Goal: Task Accomplishment & Management: Complete application form

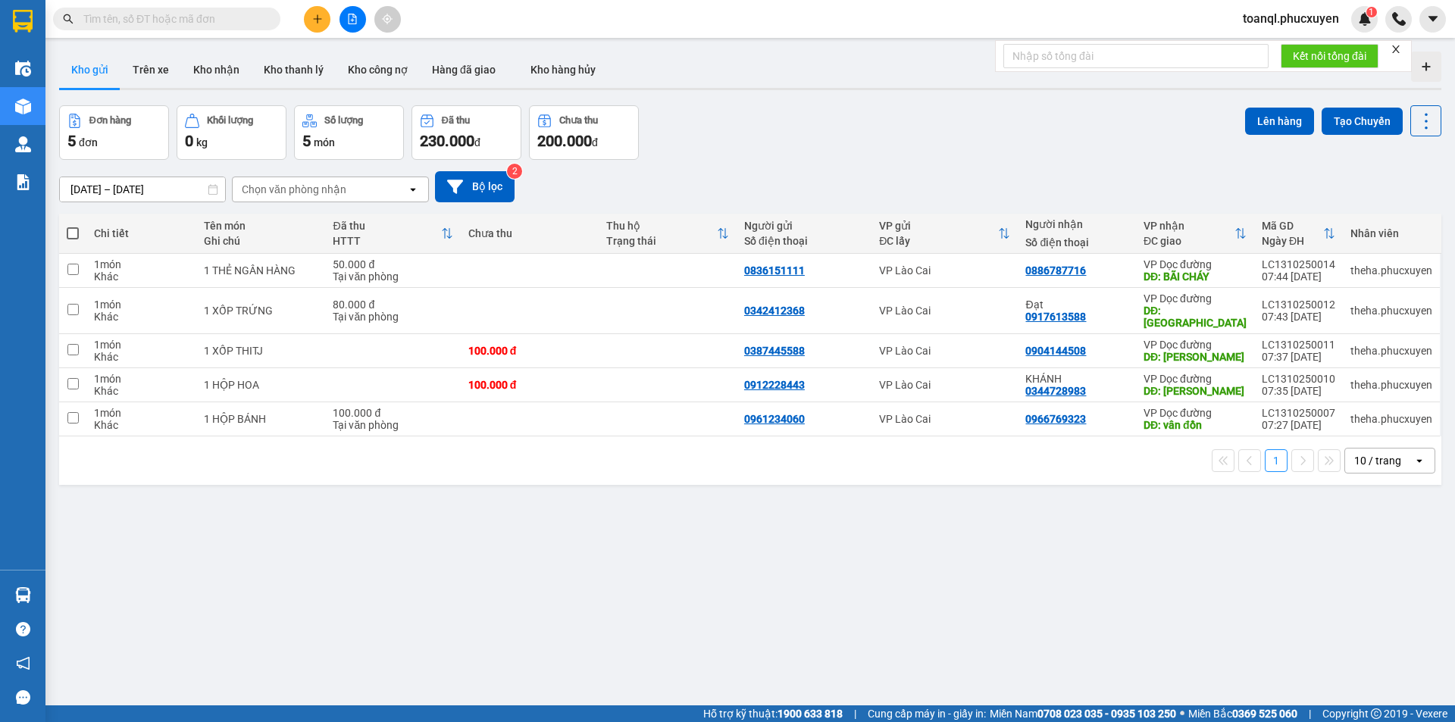
click at [182, 16] on input "text" at bounding box center [172, 19] width 179 height 17
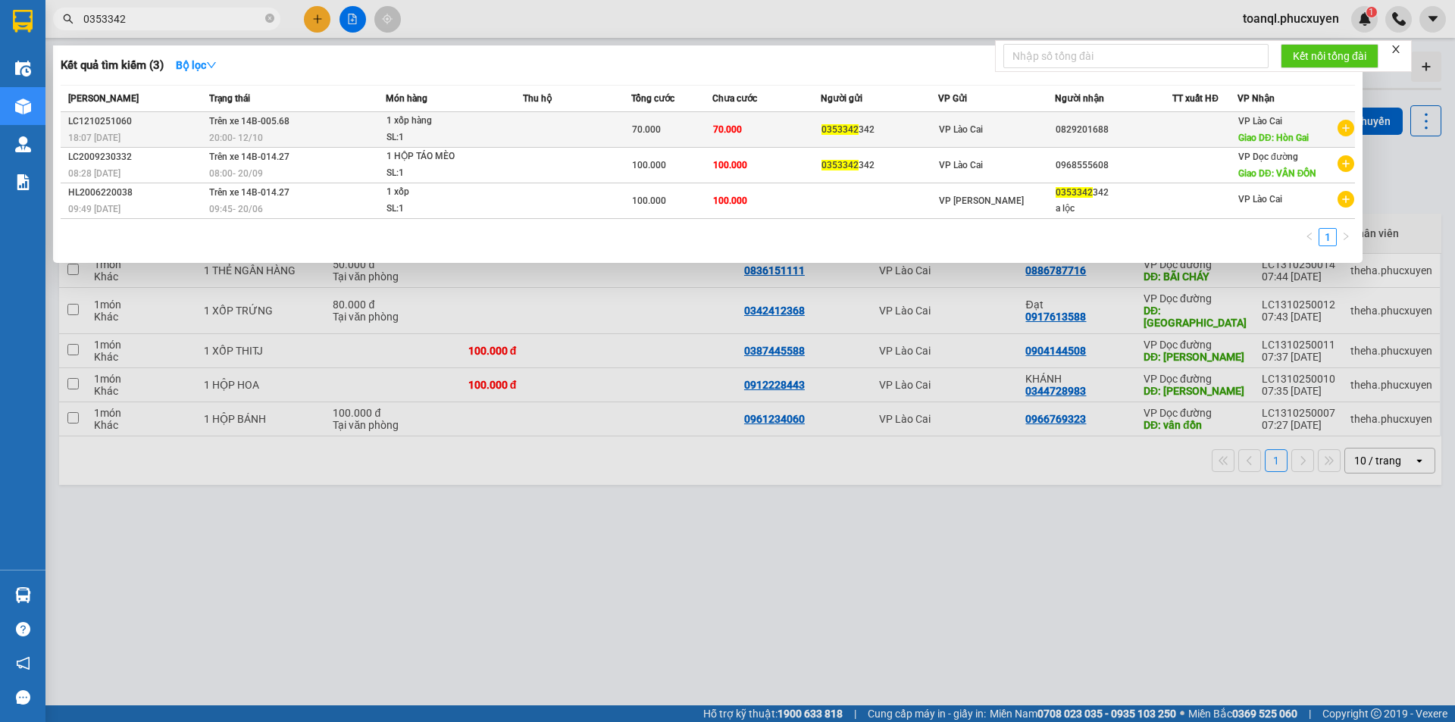
type input "0353342"
click at [1022, 132] on div "VP Lào Cai" at bounding box center [997, 129] width 116 height 17
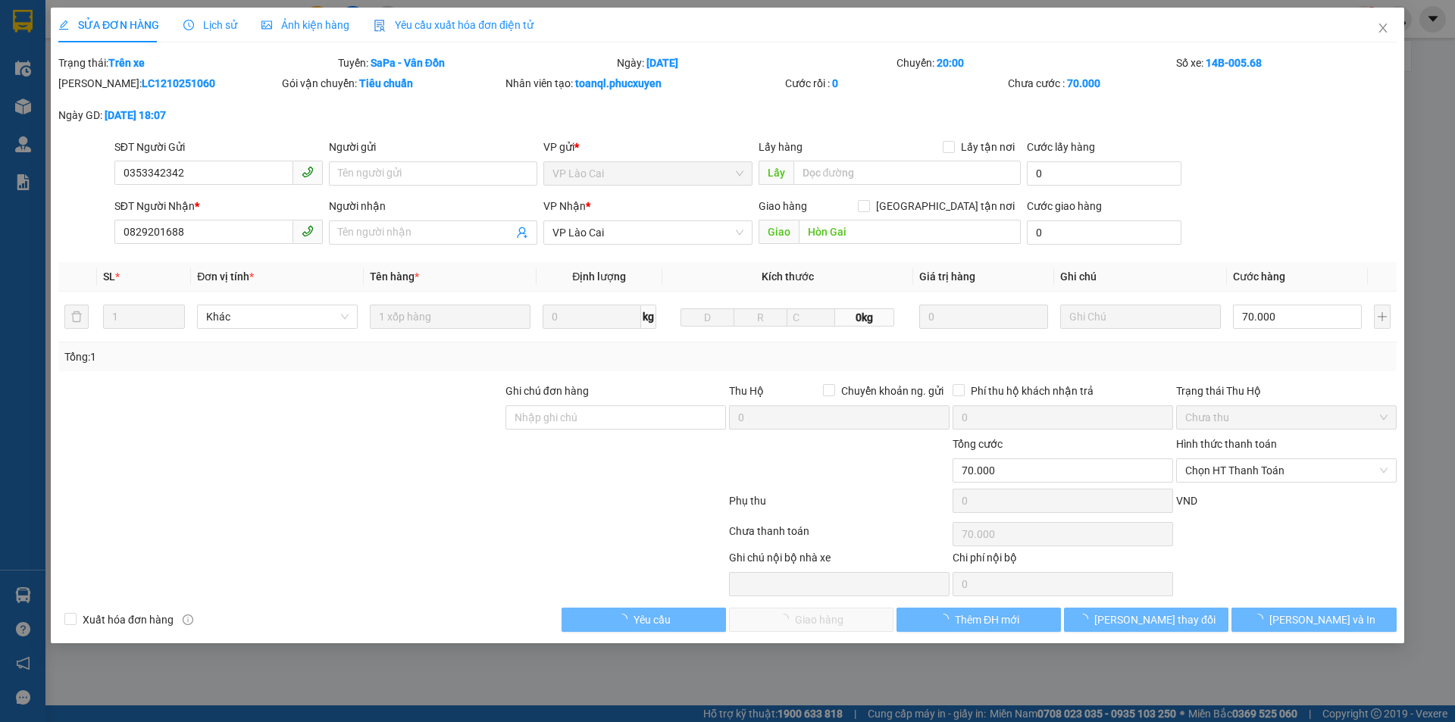
type input "0353342342"
type input "0829201688"
type input "Hòn Gai"
type input "0"
type input "70.000"
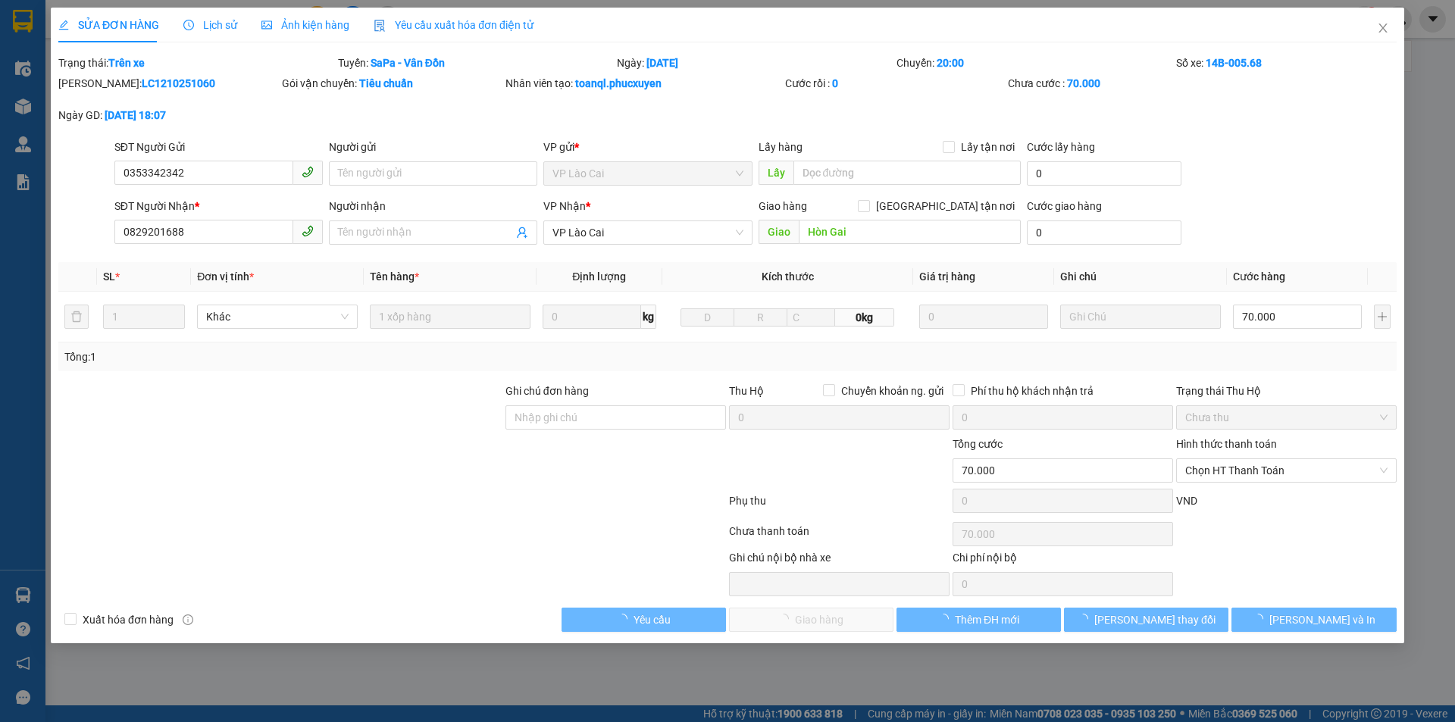
type input "70.000"
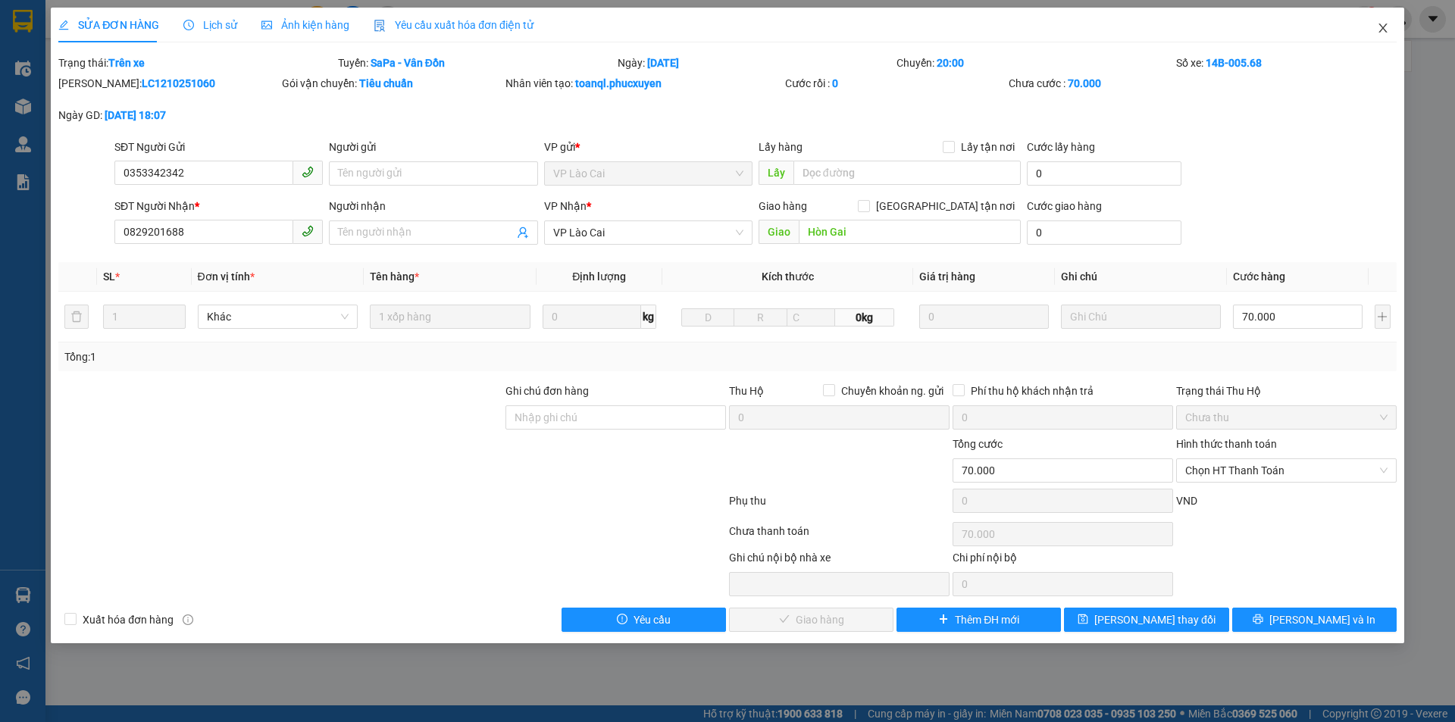
click at [1379, 19] on span "Close" at bounding box center [1383, 29] width 42 height 42
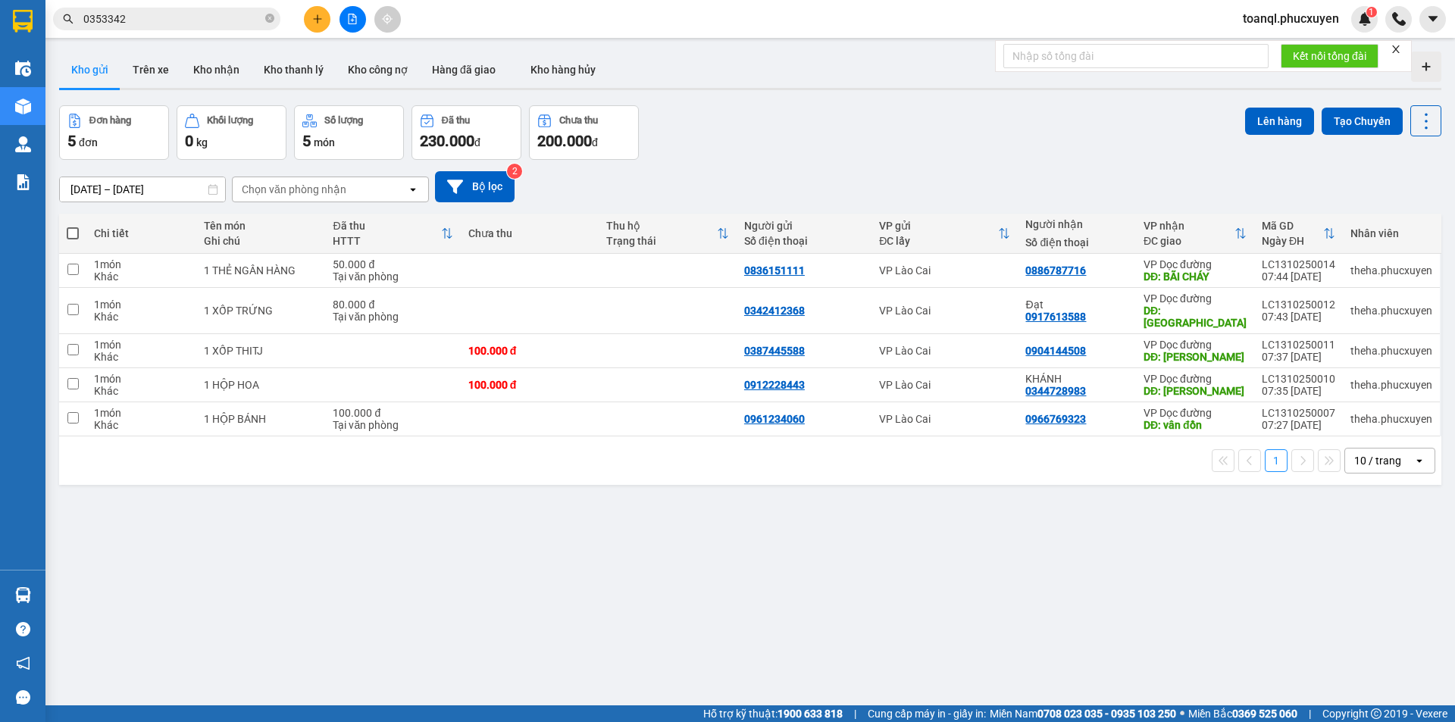
click at [218, 11] on input "0353342" at bounding box center [172, 19] width 179 height 17
click at [364, 11] on button at bounding box center [353, 19] width 27 height 27
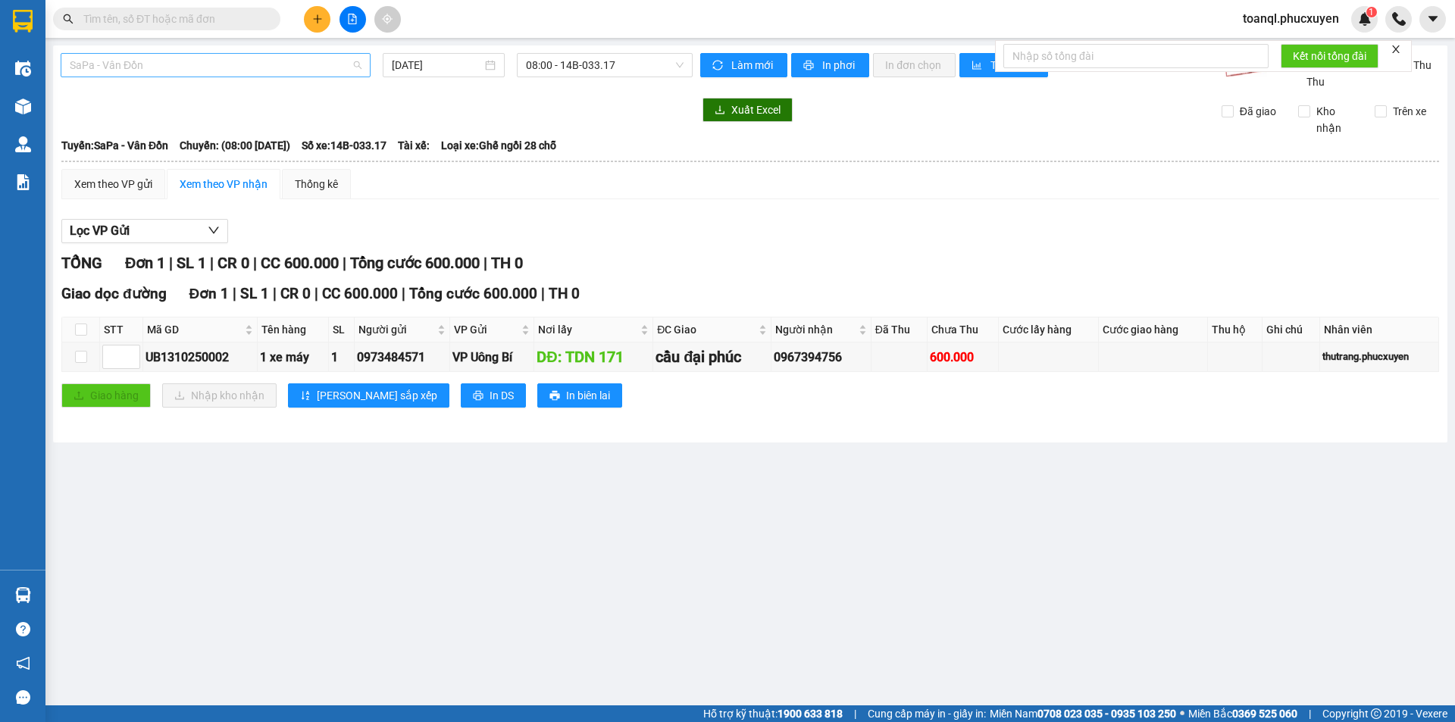
click at [206, 64] on span "SaPa - Vân Đồn" at bounding box center [216, 65] width 292 height 23
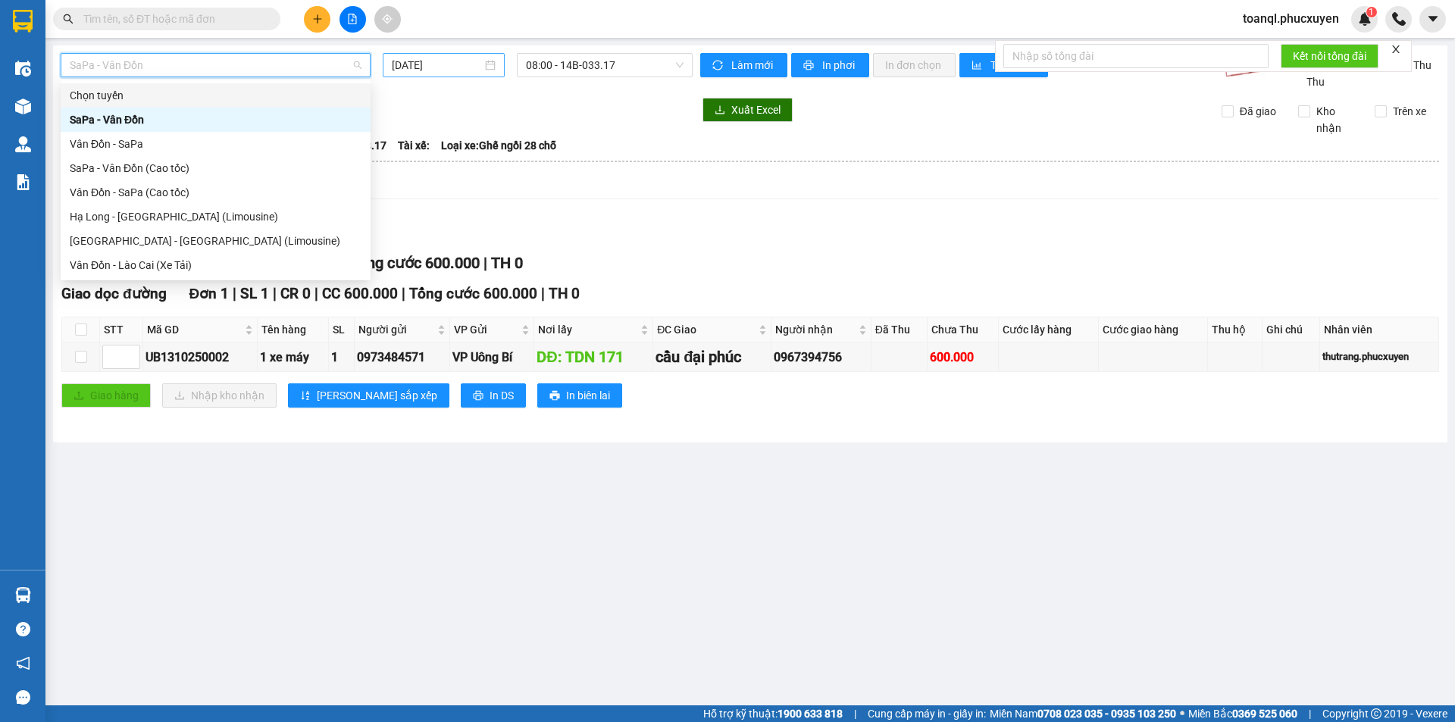
click at [462, 61] on input "13/10/2025" at bounding box center [437, 65] width 90 height 17
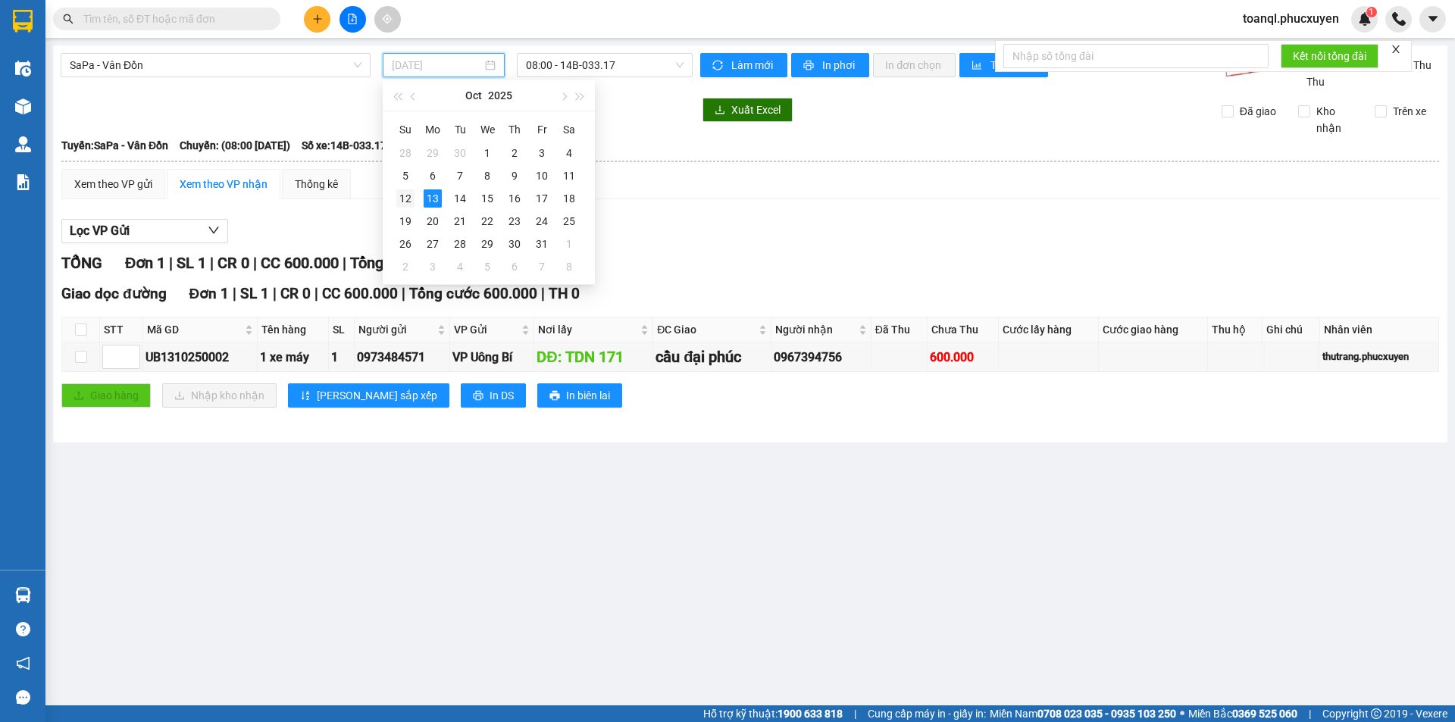
click at [403, 199] on div "12" at bounding box center [405, 198] width 18 height 18
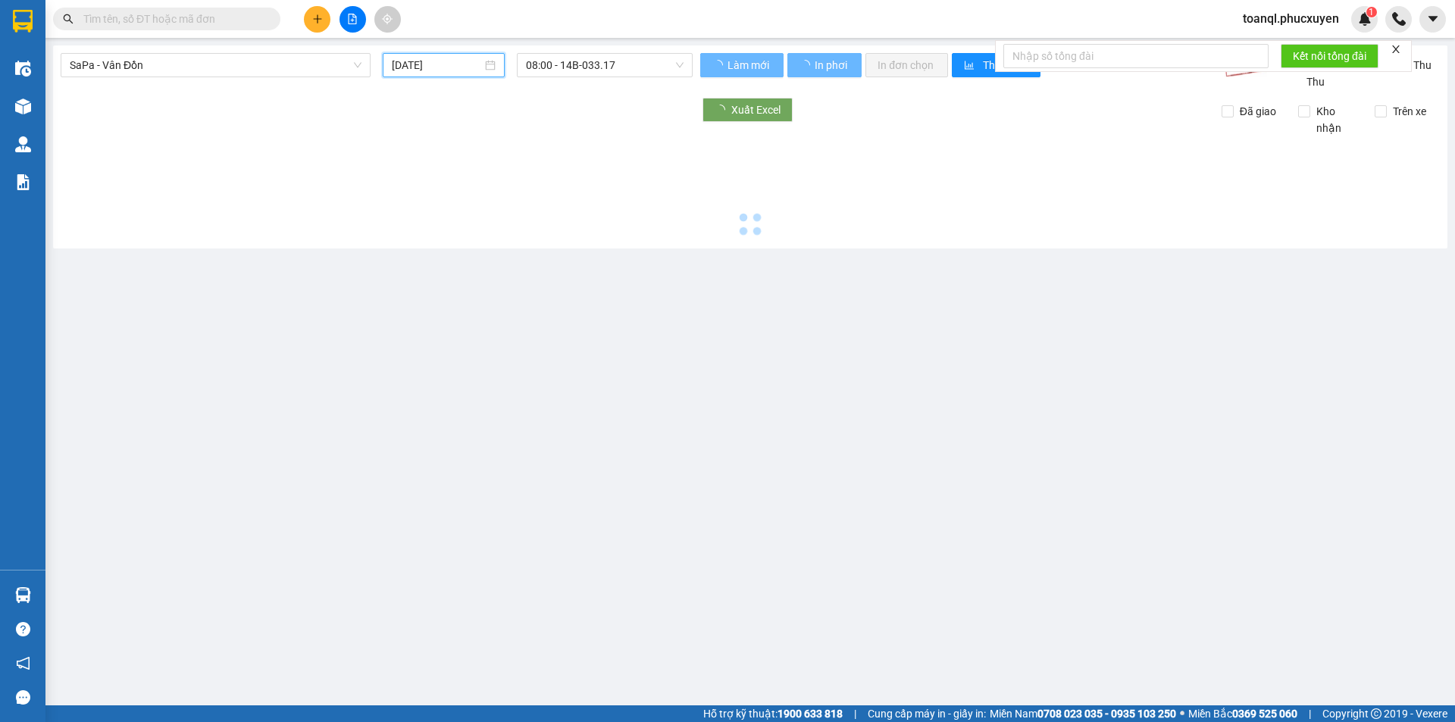
type input "[DATE]"
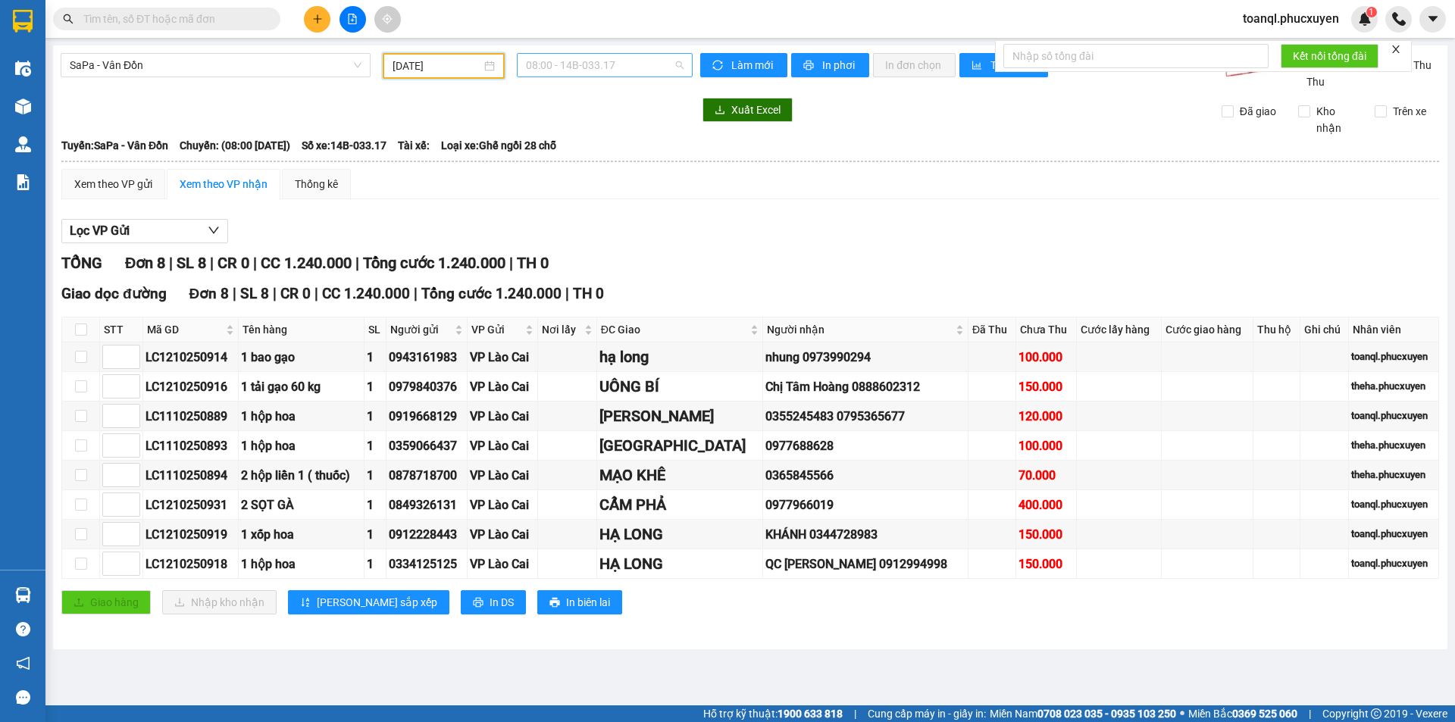
click at [584, 68] on span "08:00 - 14B-033.17" at bounding box center [605, 65] width 158 height 23
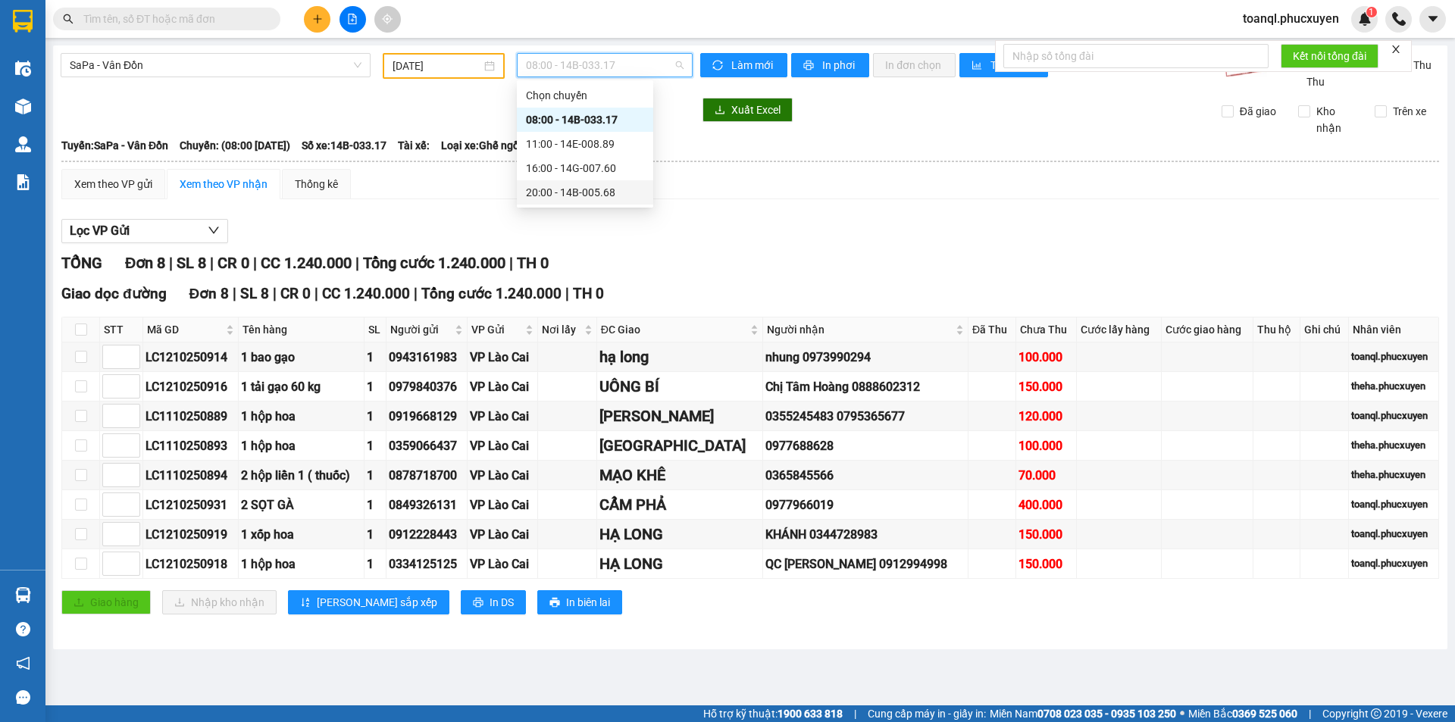
click at [587, 186] on div "20:00 - 14B-005.68" at bounding box center [585, 192] width 118 height 17
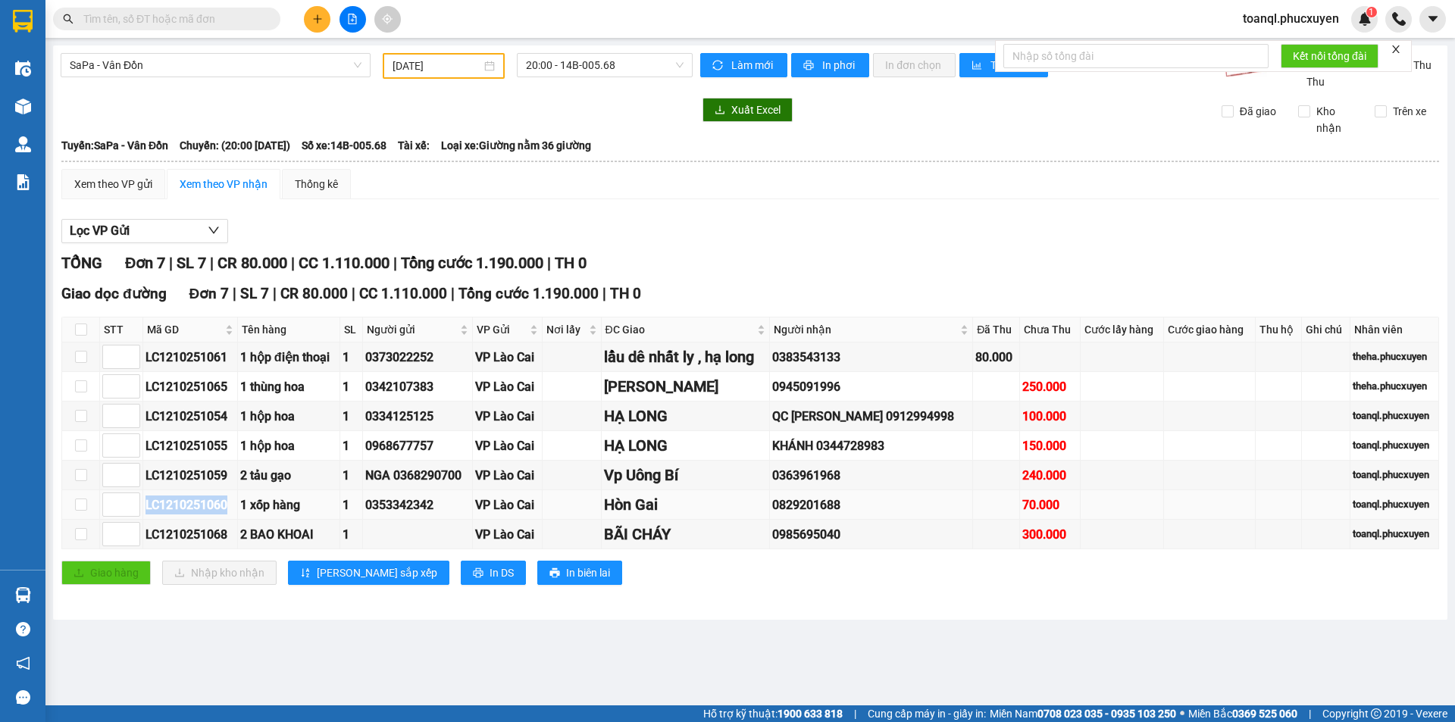
drag, startPoint x: 230, startPoint y: 503, endPoint x: 146, endPoint y: 511, distance: 85.2
click at [146, 511] on div "LC1210251060" at bounding box center [190, 505] width 89 height 19
copy div "LC1210251060"
click at [199, 17] on input "text" at bounding box center [172, 19] width 179 height 17
paste input "LC1210251060"
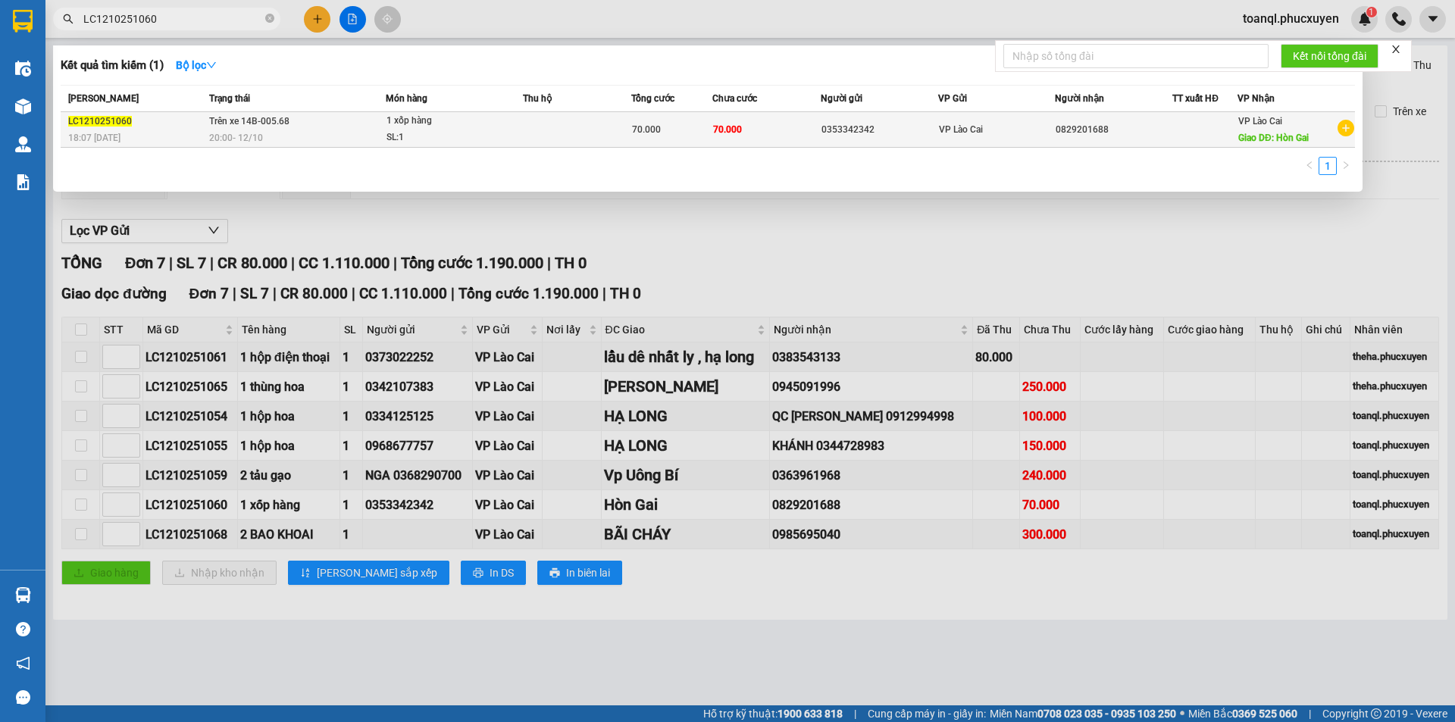
type input "LC1210251060"
click at [481, 122] on div "1 xốp hàng" at bounding box center [444, 121] width 114 height 17
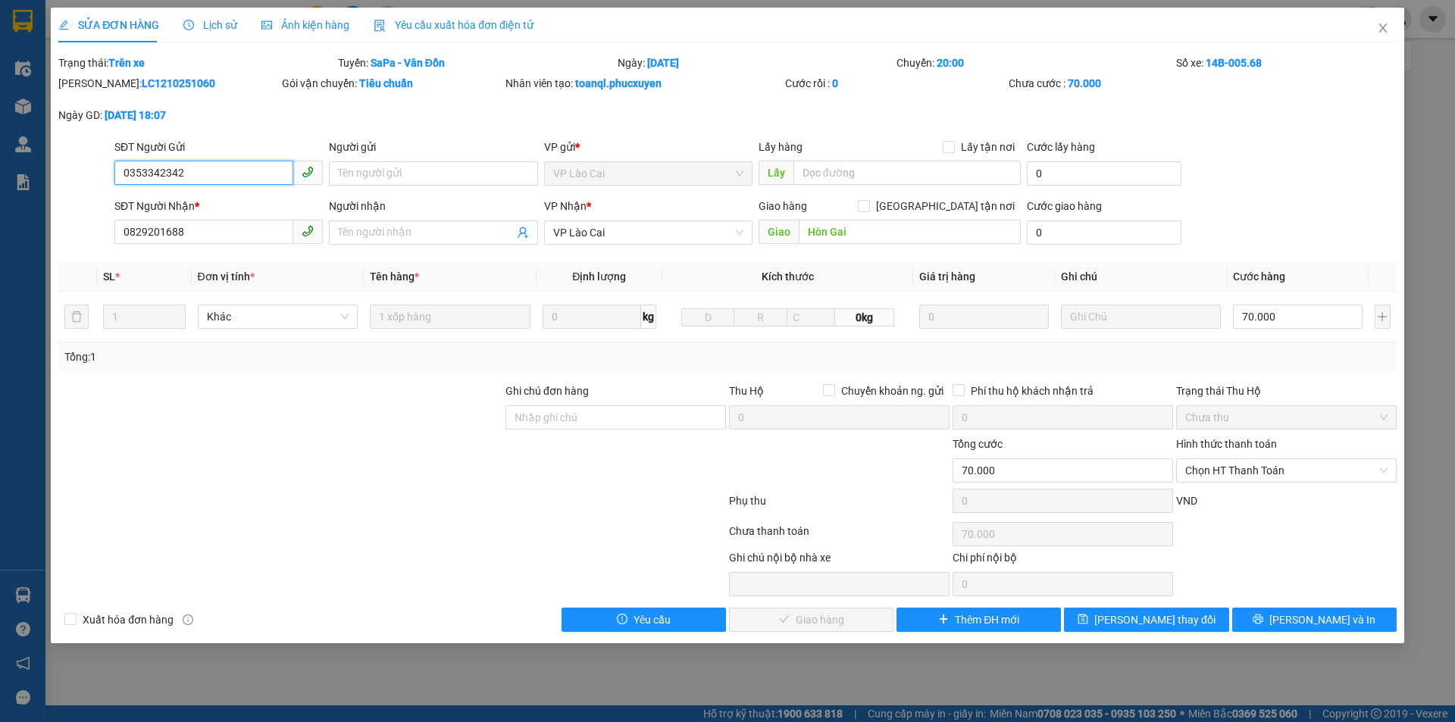
type input "0353342342"
type input "0829201688"
type input "Hòn Gai"
type input "0"
type input "70.000"
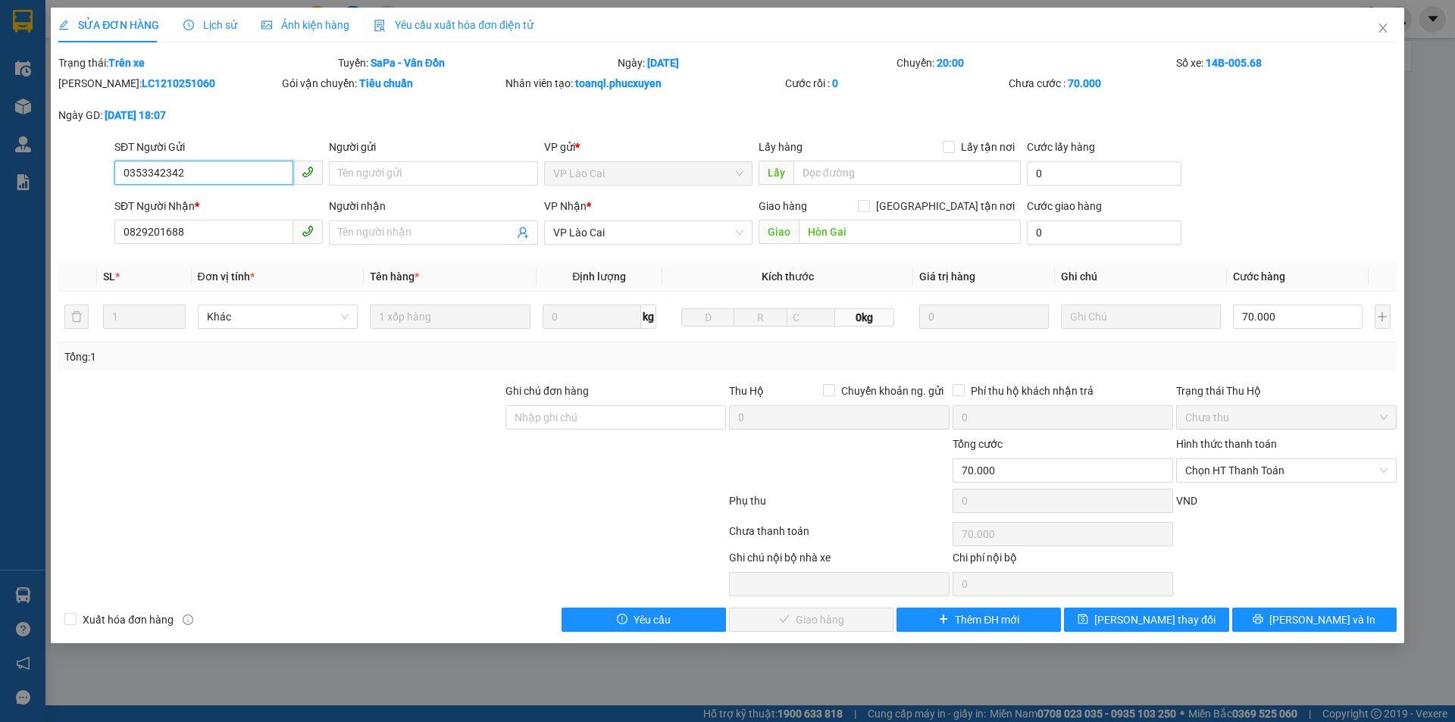
type input "70.000"
drag, startPoint x: 191, startPoint y: 176, endPoint x: 55, endPoint y: 193, distance: 137.5
click at [55, 193] on div "SỬA ĐƠN HÀNG Lịch sử Ảnh kiện hàng Yêu cầu xuất hóa đơn điện tử Total Paid Fee …" at bounding box center [728, 326] width 1354 height 636
drag, startPoint x: 195, startPoint y: 225, endPoint x: 114, endPoint y: 244, distance: 83.3
click at [114, 244] on span "0829201688" at bounding box center [218, 233] width 208 height 24
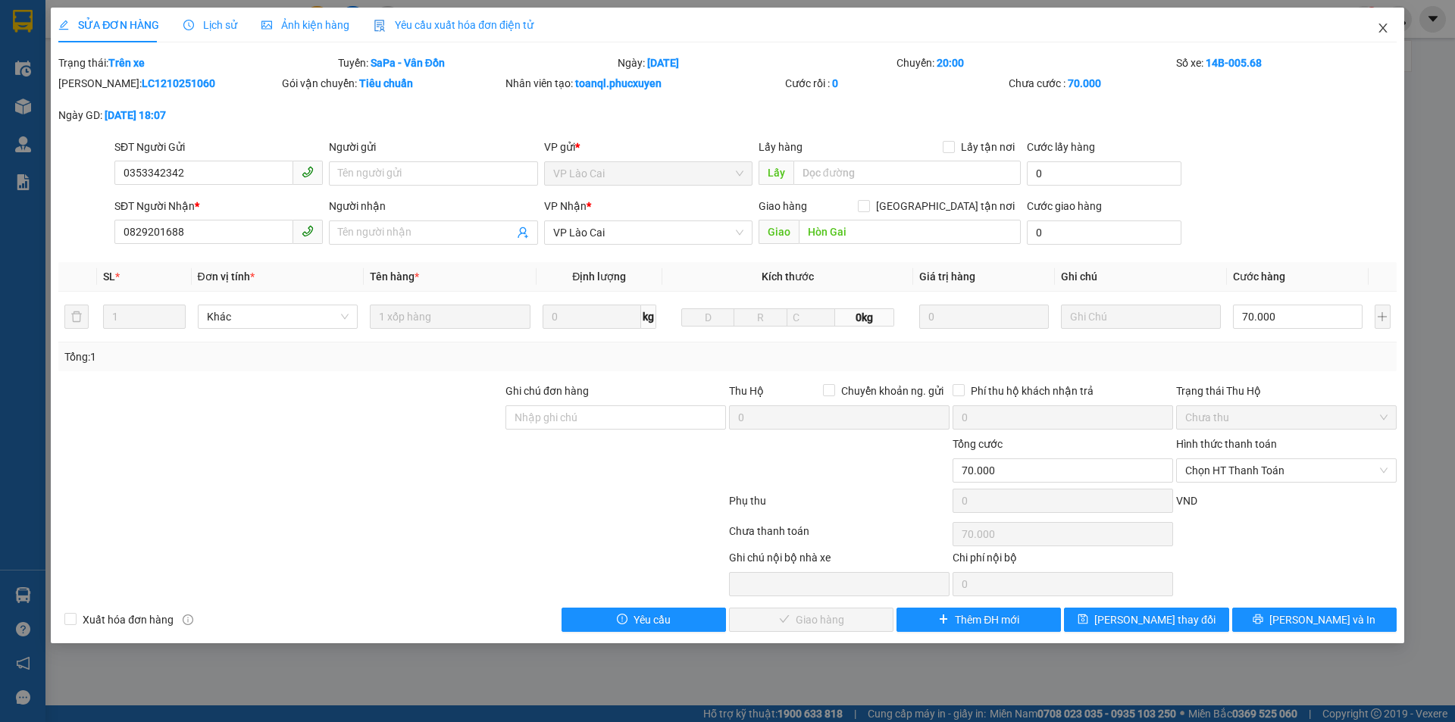
click at [1386, 24] on icon "close" at bounding box center [1383, 28] width 12 height 12
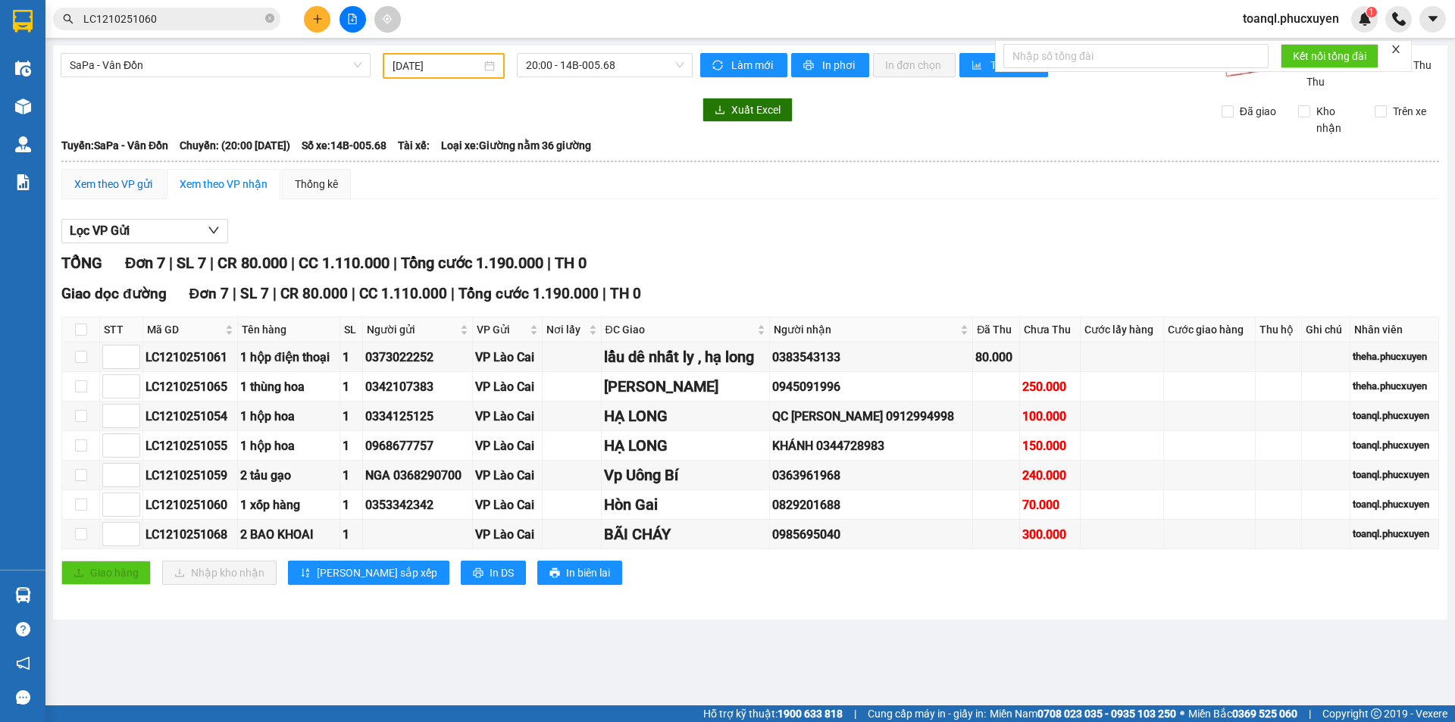
click at [130, 176] on div "Xem theo VP gửi" at bounding box center [113, 184] width 78 height 17
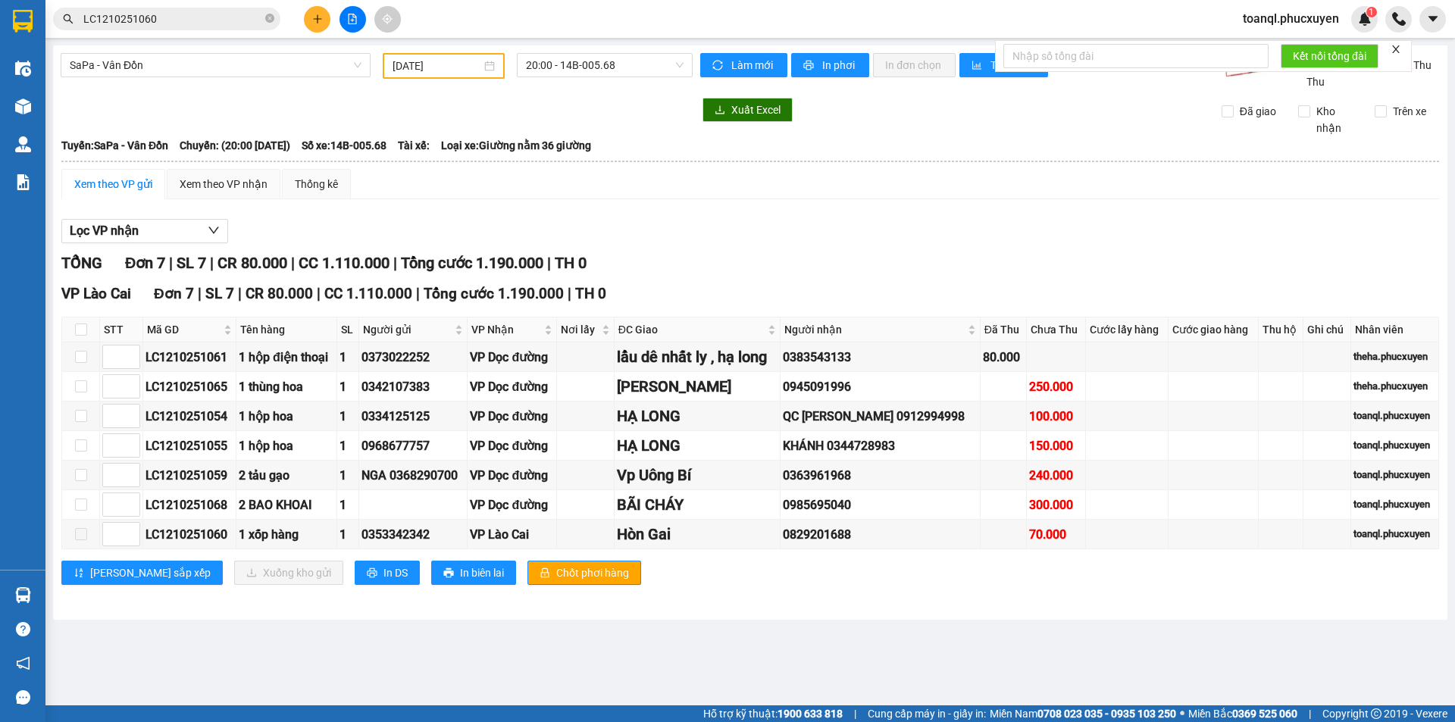
click at [143, 186] on div "Xem theo VP gửi" at bounding box center [113, 184] width 78 height 17
click at [77, 537] on span at bounding box center [81, 534] width 12 height 12
click at [227, 184] on div "Xem theo VP nhận" at bounding box center [224, 184] width 88 height 17
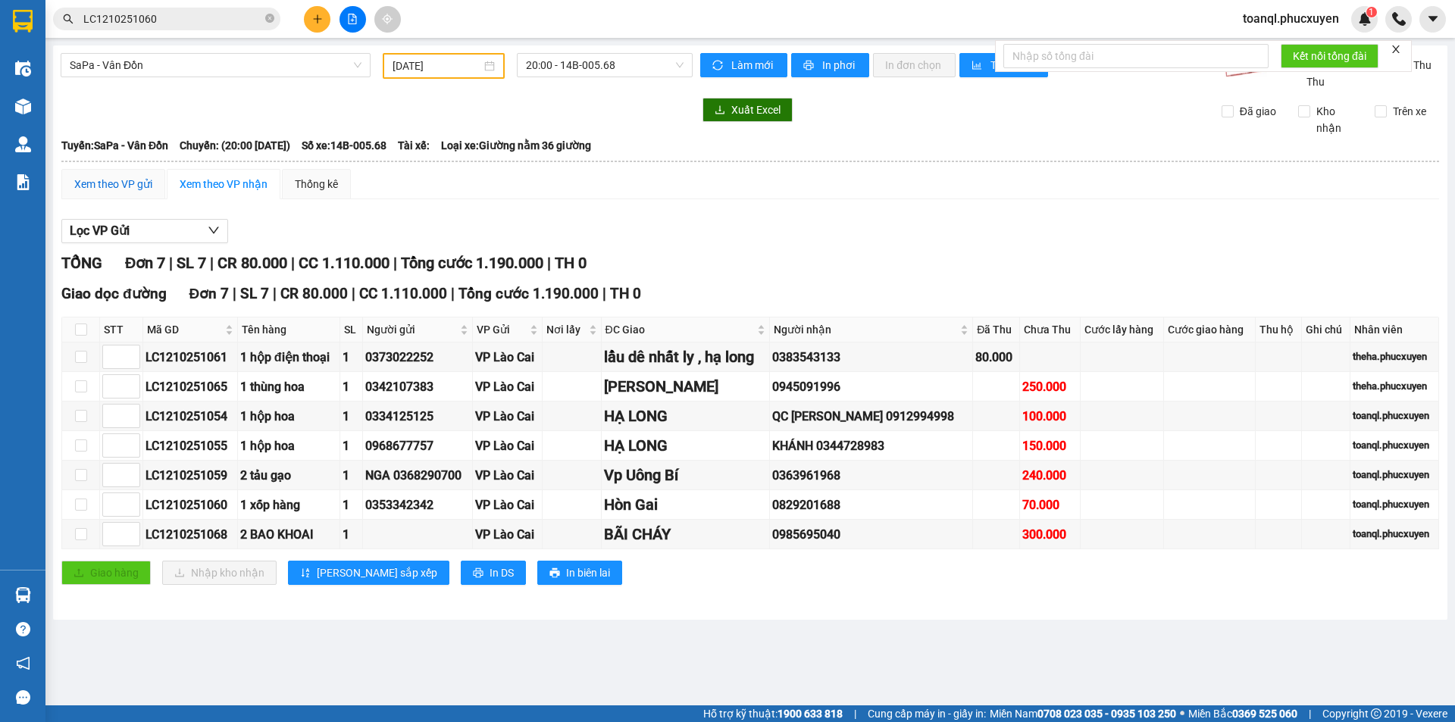
click at [127, 179] on div "Xem theo VP gửi" at bounding box center [113, 184] width 78 height 17
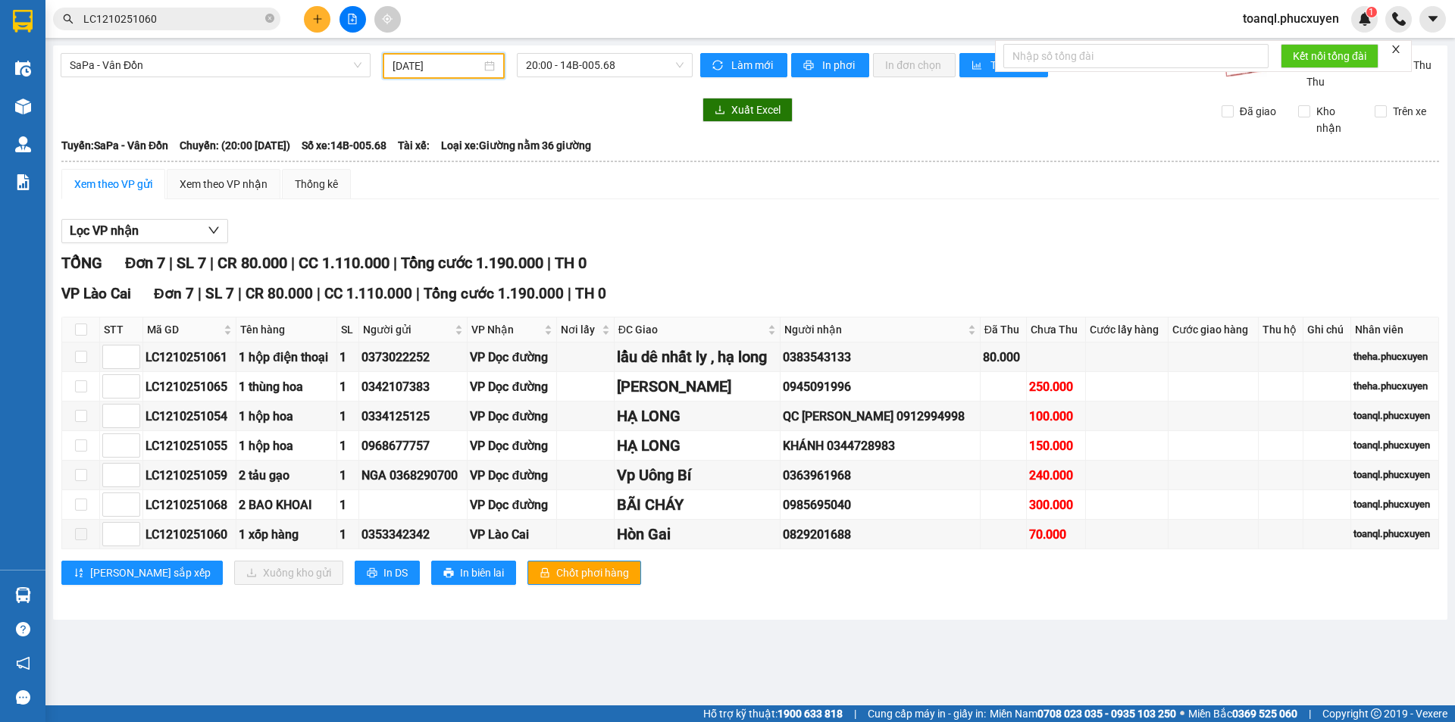
click at [477, 69] on input "[DATE]" at bounding box center [437, 66] width 89 height 17
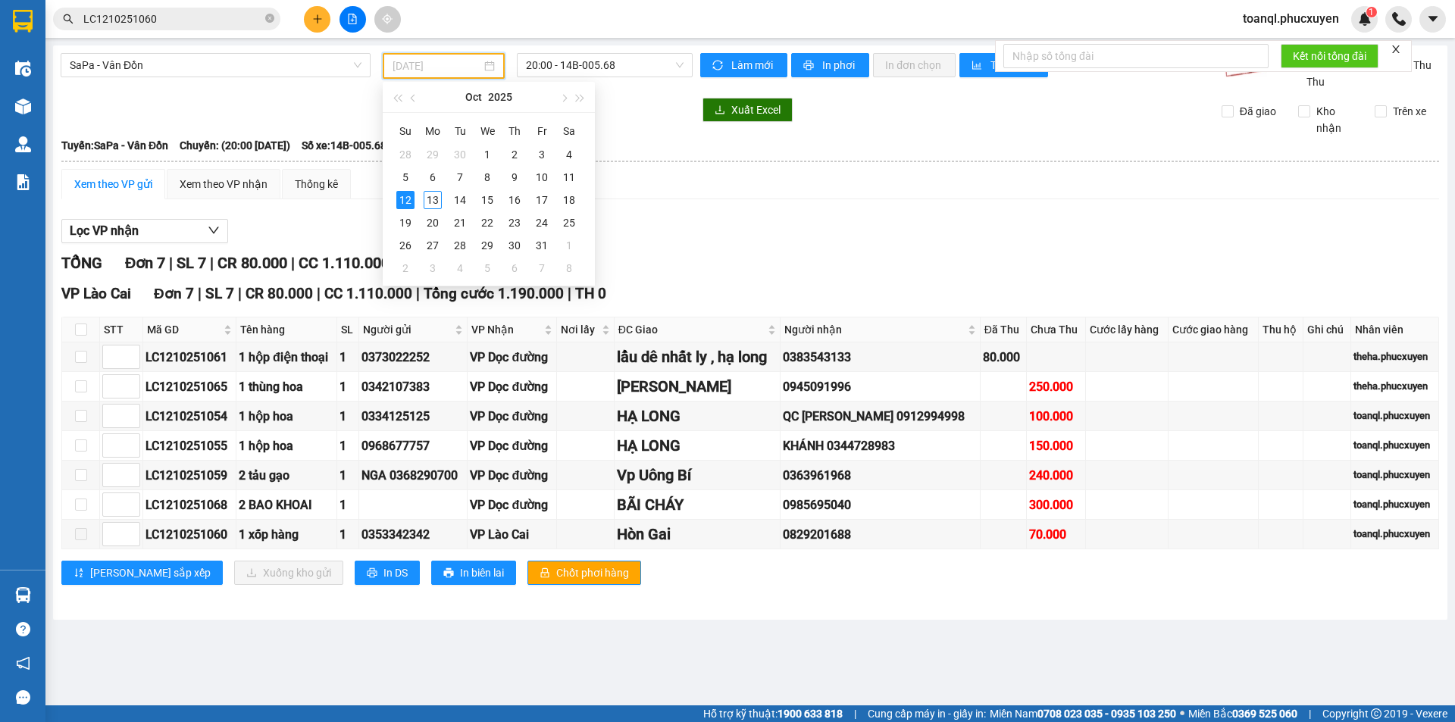
type input "[DATE]"
click at [168, 62] on span "SaPa - Vân Đồn" at bounding box center [216, 65] width 292 height 23
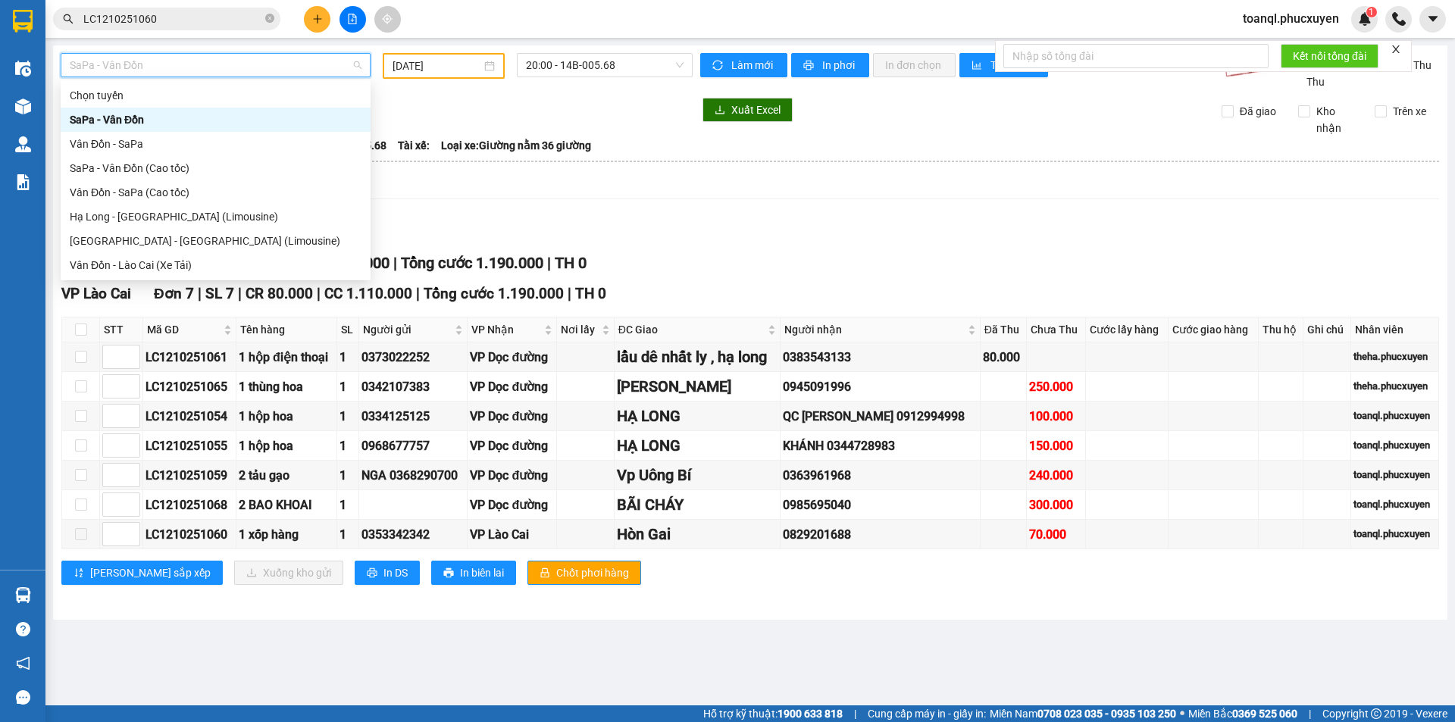
click at [115, 121] on div "SaPa - Vân Đồn" at bounding box center [216, 119] width 292 height 17
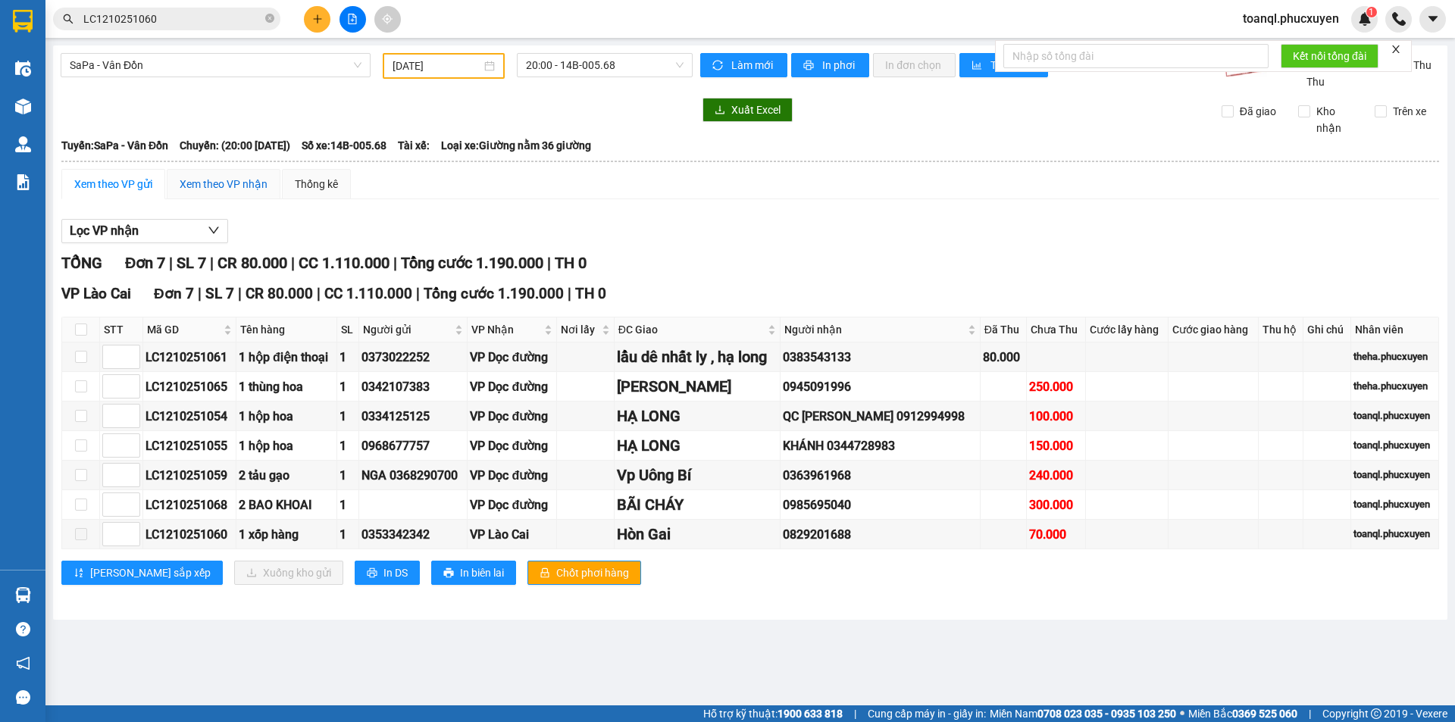
click at [207, 183] on div "Xem theo VP nhận" at bounding box center [224, 184] width 88 height 17
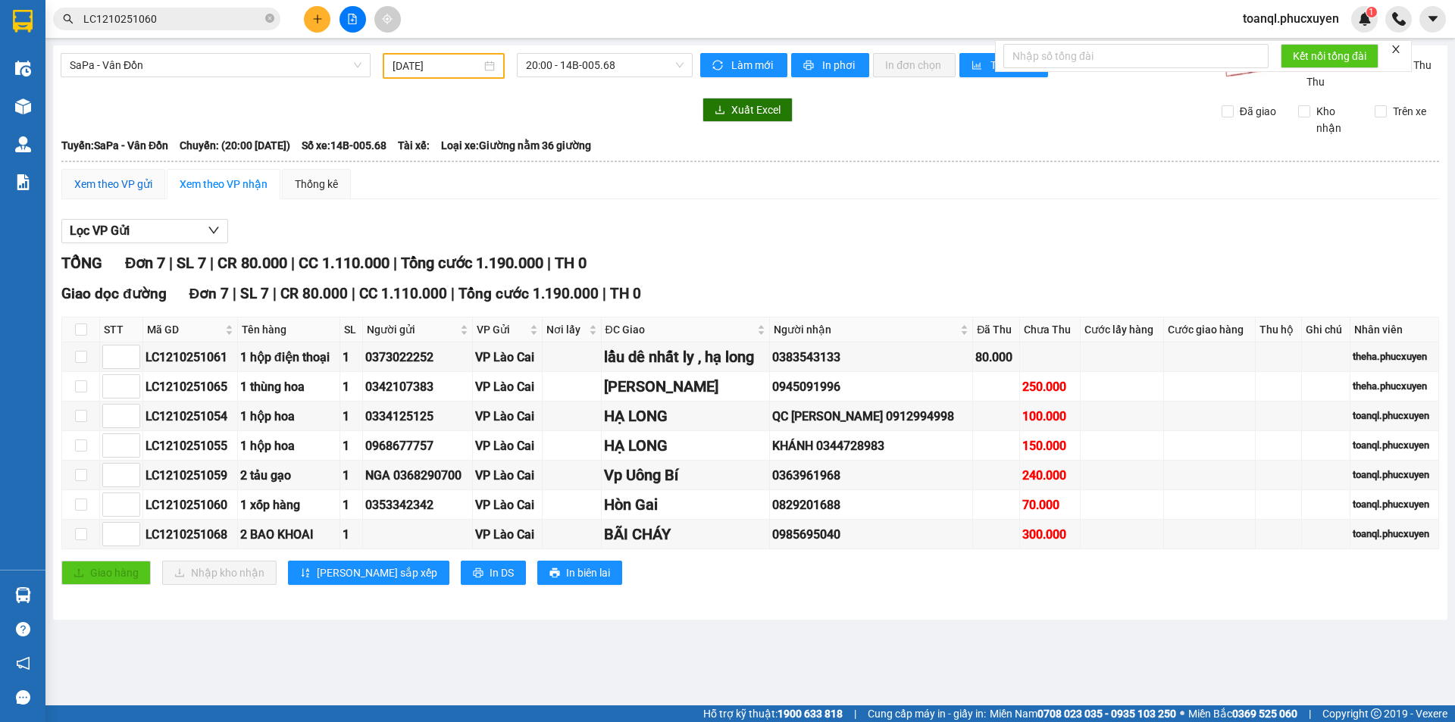
click at [148, 183] on div "Xem theo VP gửi" at bounding box center [113, 184] width 78 height 17
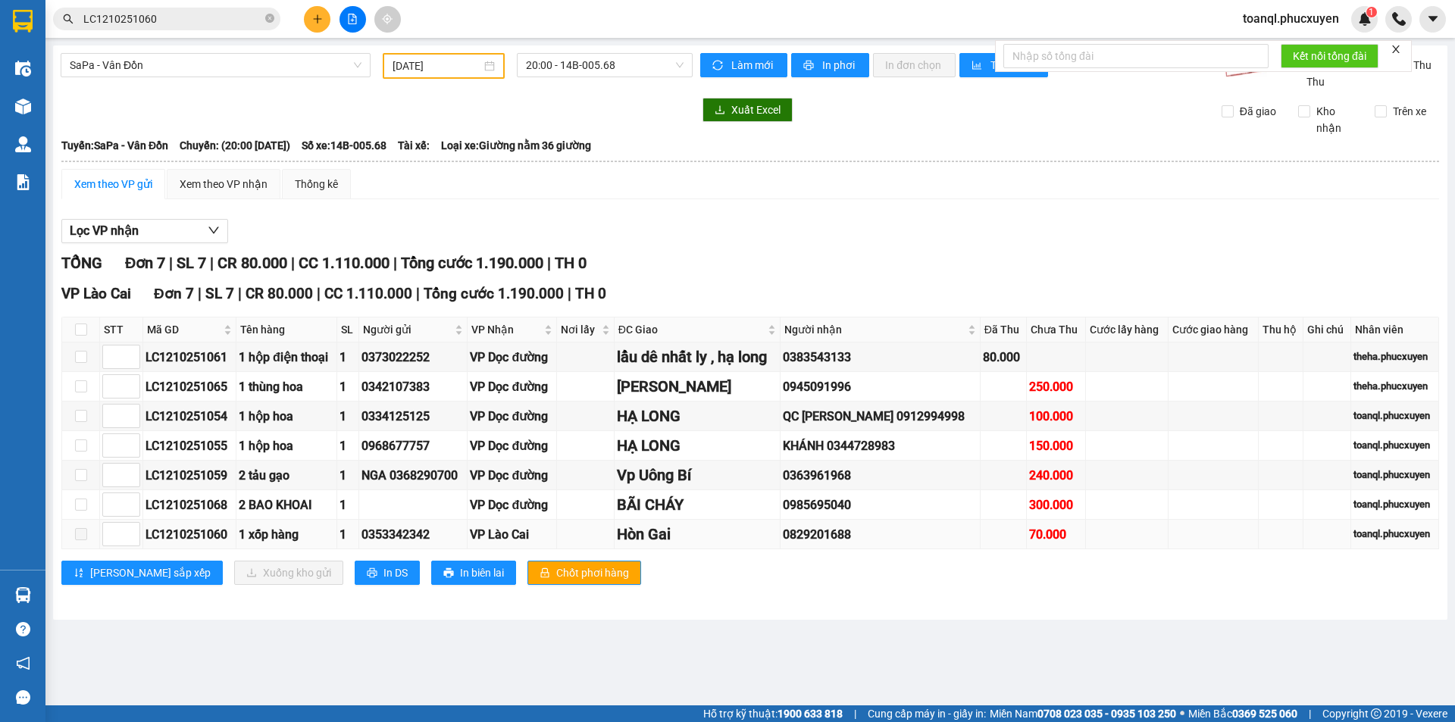
click at [80, 534] on span at bounding box center [81, 534] width 12 height 12
drag, startPoint x: 227, startPoint y: 531, endPoint x: 124, endPoint y: 531, distance: 103.8
click at [124, 531] on tr "LC1210251060 1 xốp hàng 1 0353342342 VP Lào Cai Hòn Gai 0829201688 70.000 toanq…" at bounding box center [750, 535] width 1377 height 30
copy tr "LC1210251060"
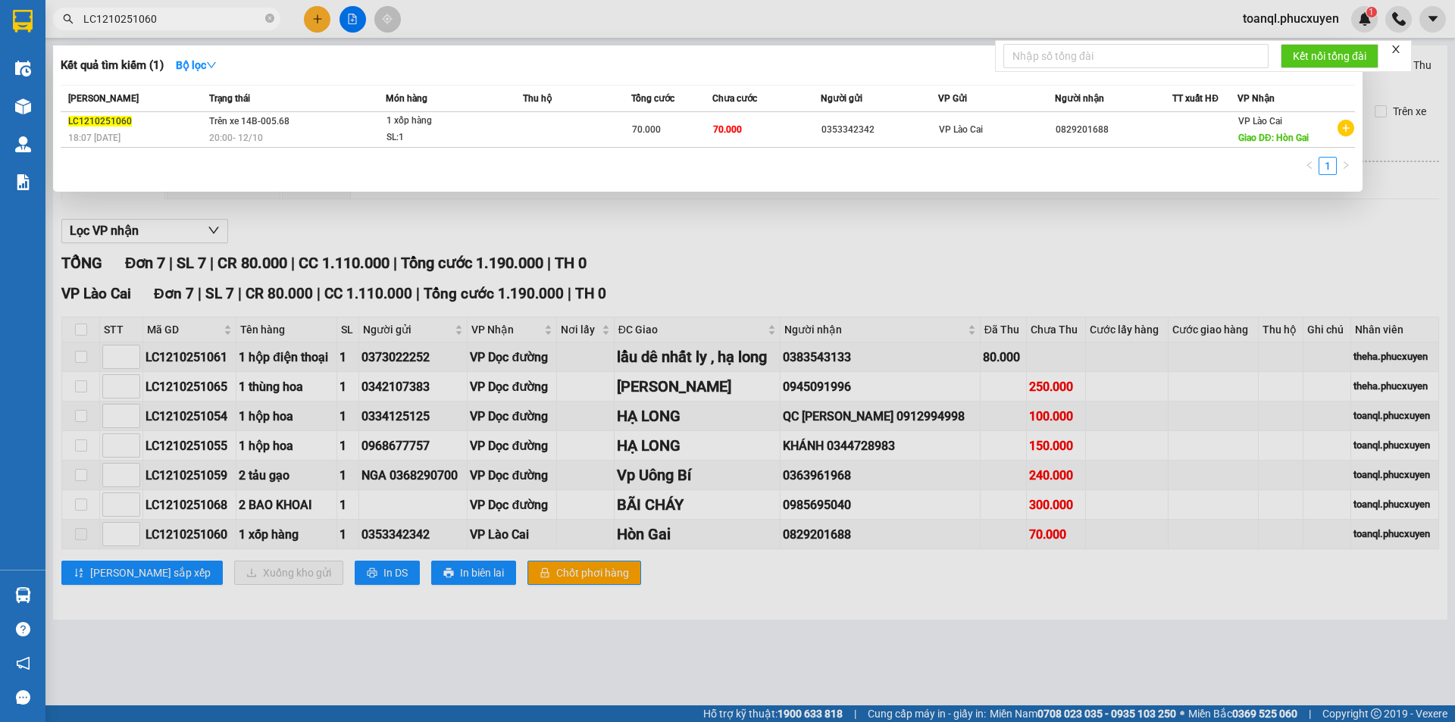
click at [200, 17] on input "LC1210251060" at bounding box center [172, 19] width 179 height 17
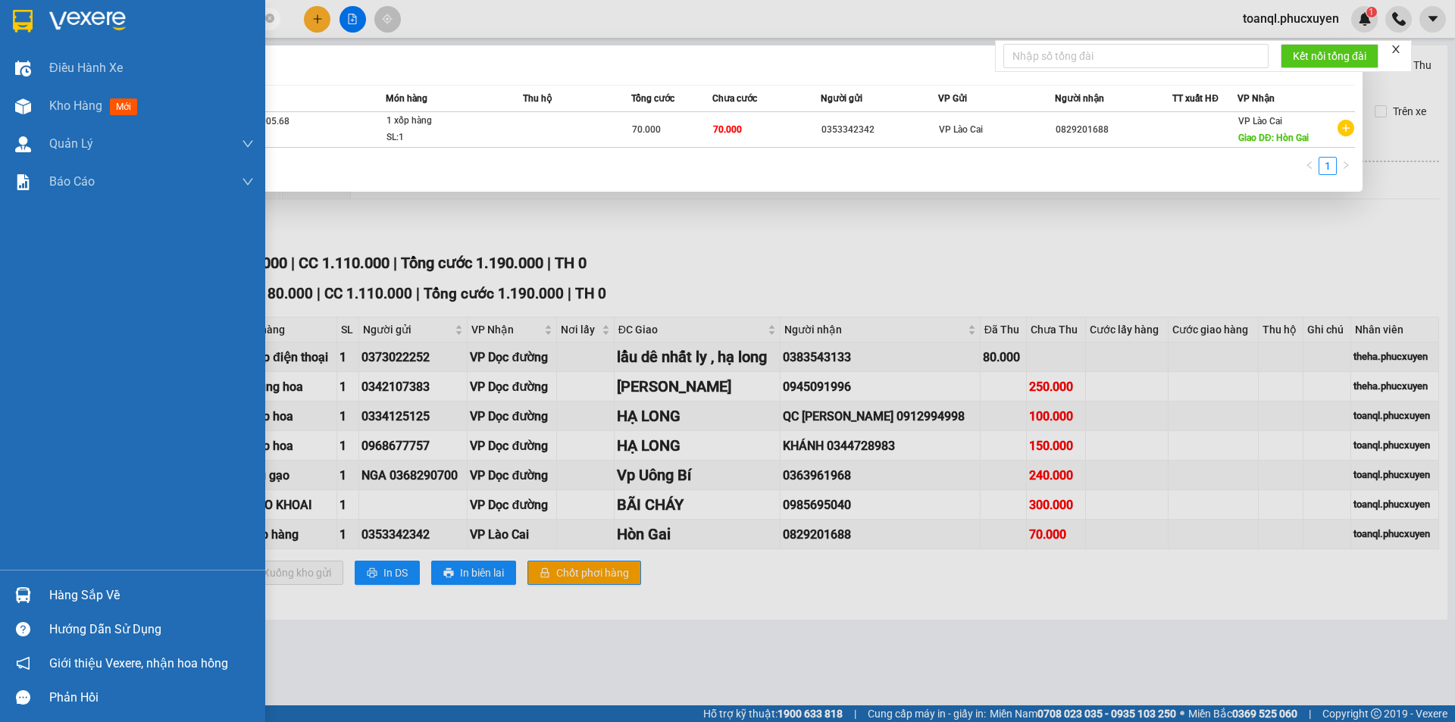
click at [26, 17] on section "Kết quả tìm kiếm ( 1 ) Bộ lọc Mã ĐH Trạng thái Món hàng Thu hộ Tổng cước Chưa c…" at bounding box center [727, 361] width 1455 height 722
paste input "text"
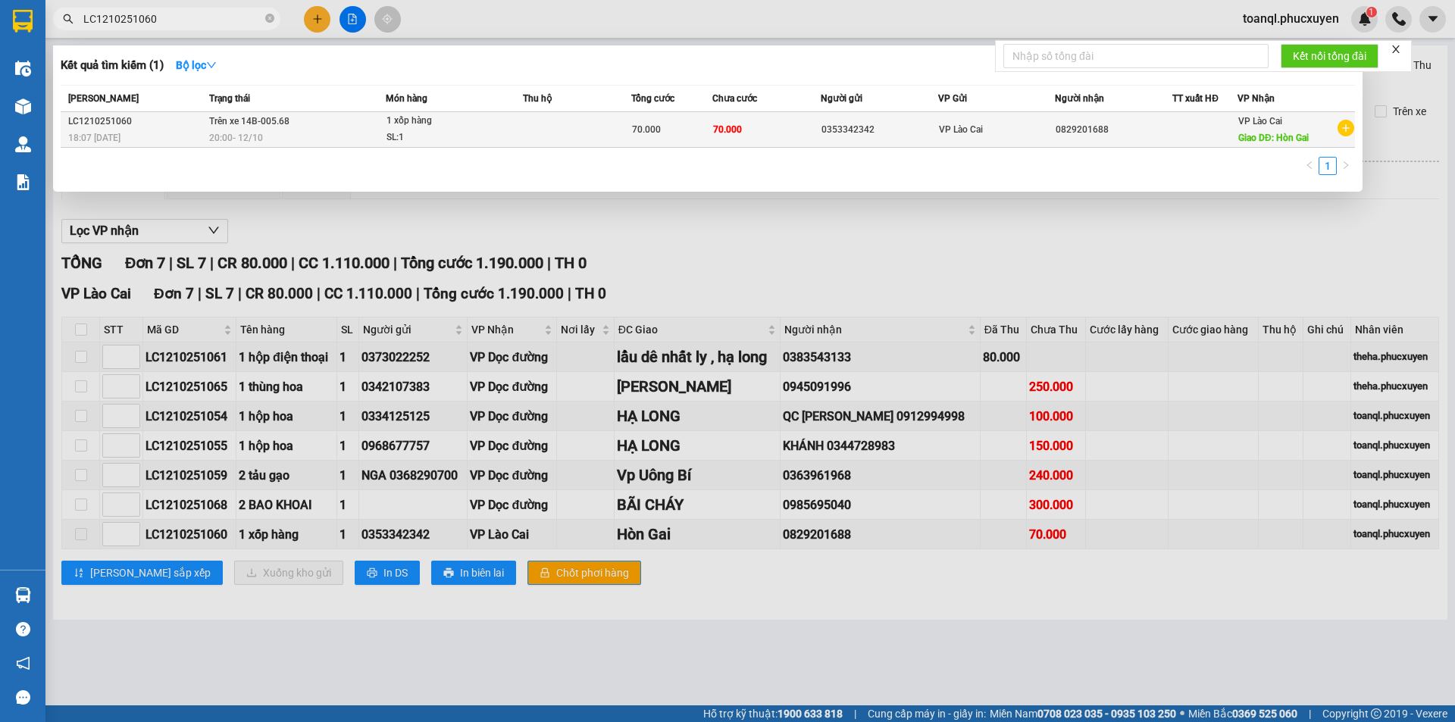
type input "LC1210251060"
click at [346, 138] on div "20:00 - 12/10" at bounding box center [297, 138] width 176 height 17
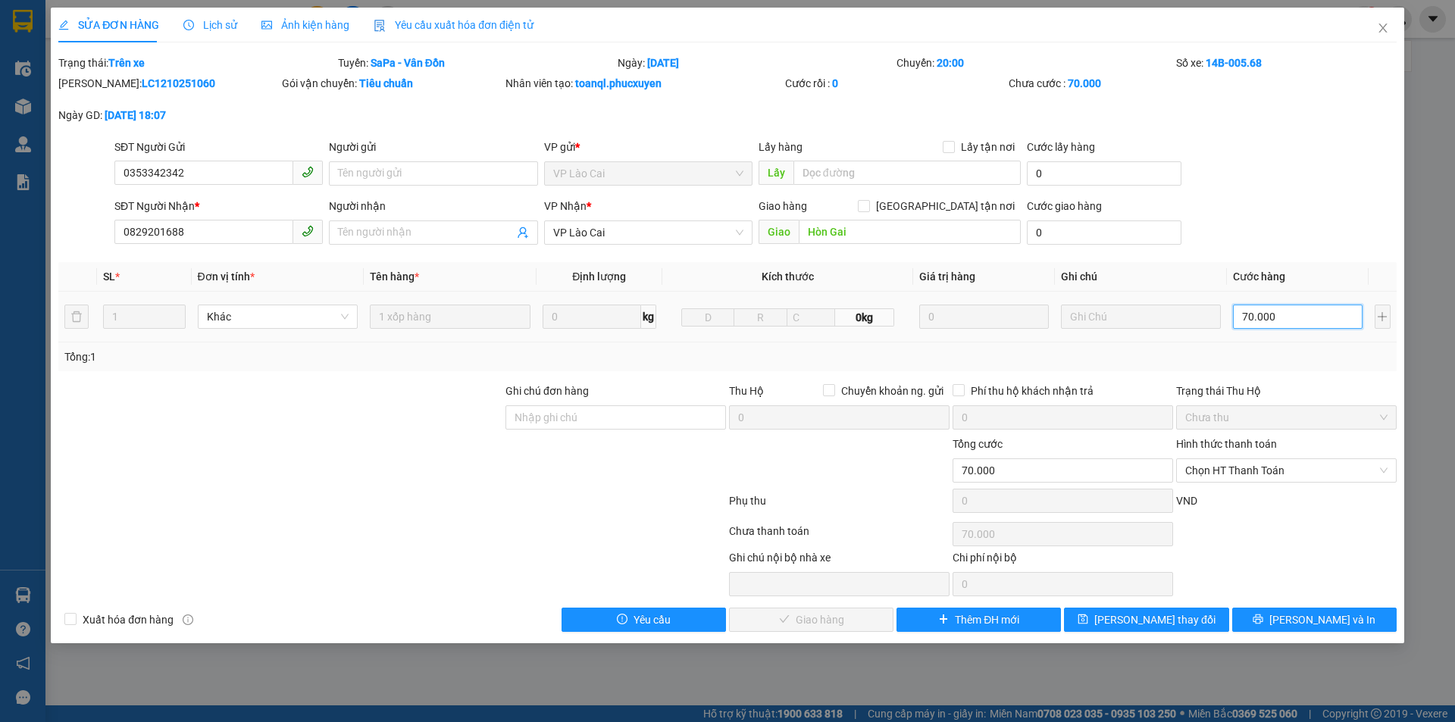
click at [1298, 321] on input "70.000" at bounding box center [1297, 317] width 129 height 24
type input "0"
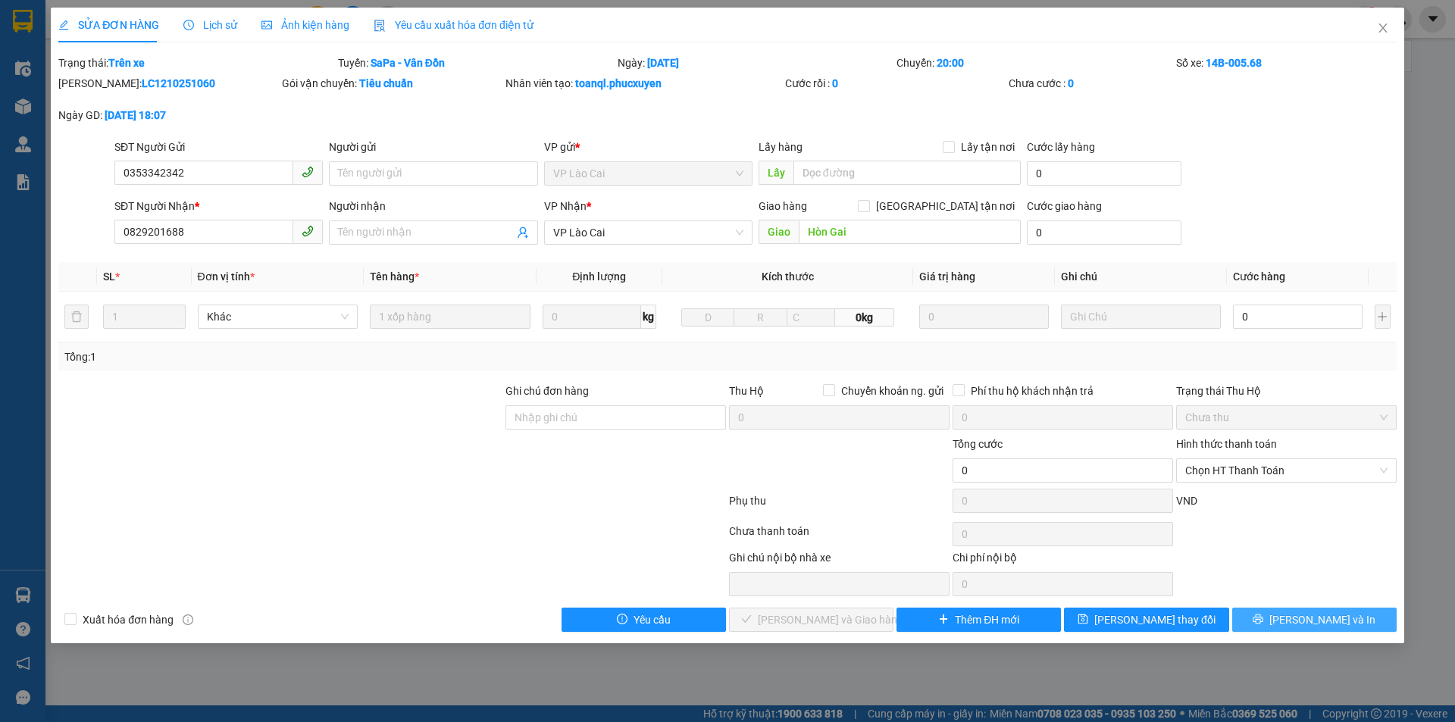
click at [1312, 608] on button "[PERSON_NAME] và In" at bounding box center [1314, 620] width 164 height 24
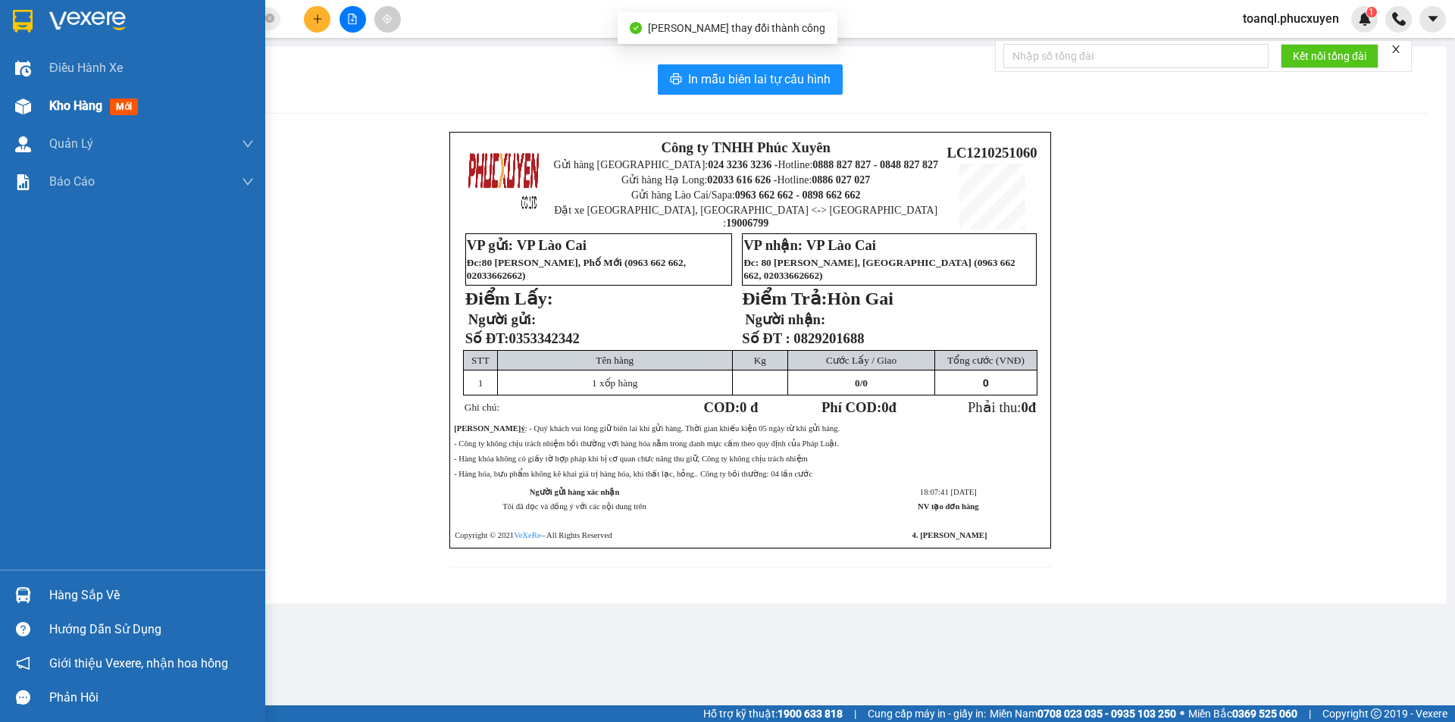
click at [26, 107] on img at bounding box center [23, 107] width 16 height 16
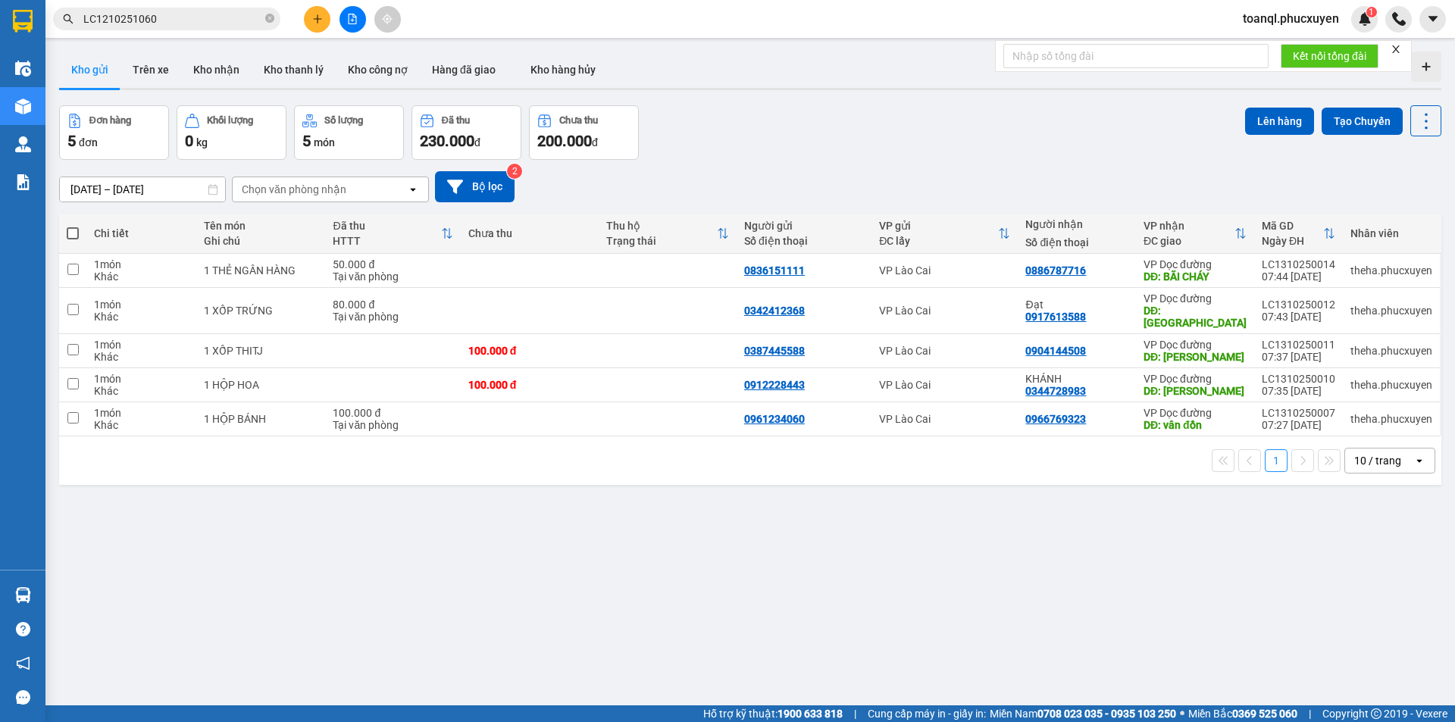
click at [216, 22] on input "LC1210251060" at bounding box center [172, 19] width 179 height 17
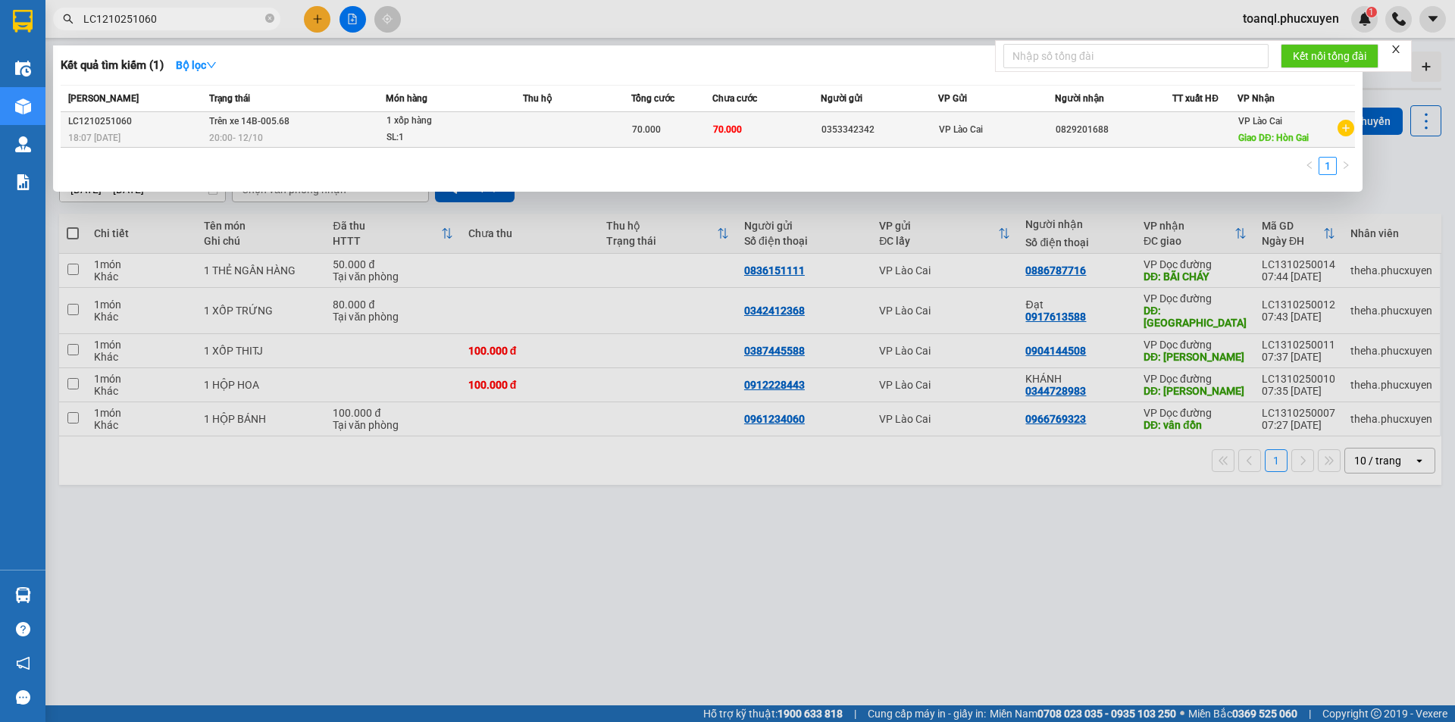
click at [176, 134] on div "18:07 [DATE]" at bounding box center [136, 138] width 136 height 17
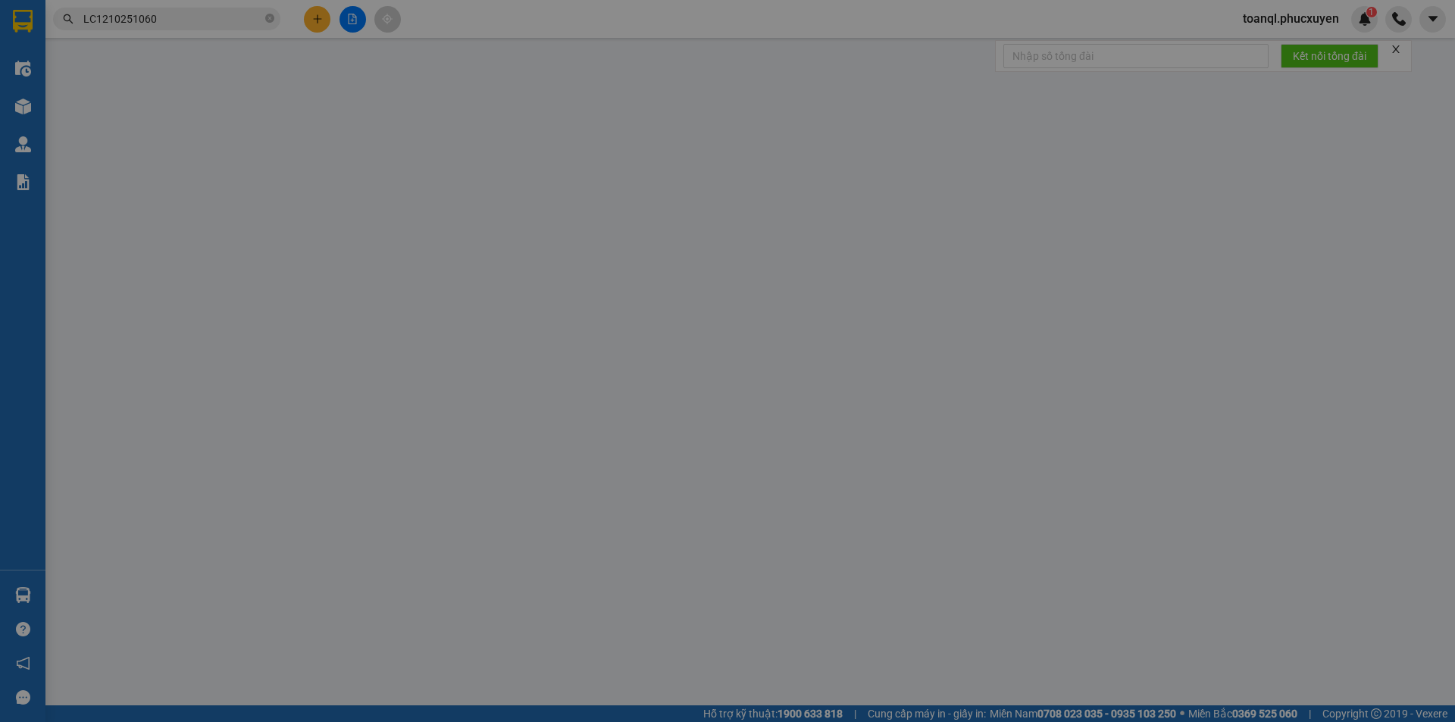
type input "0353342342"
type input "0829201688"
type input "Hòn Gai"
type input "0"
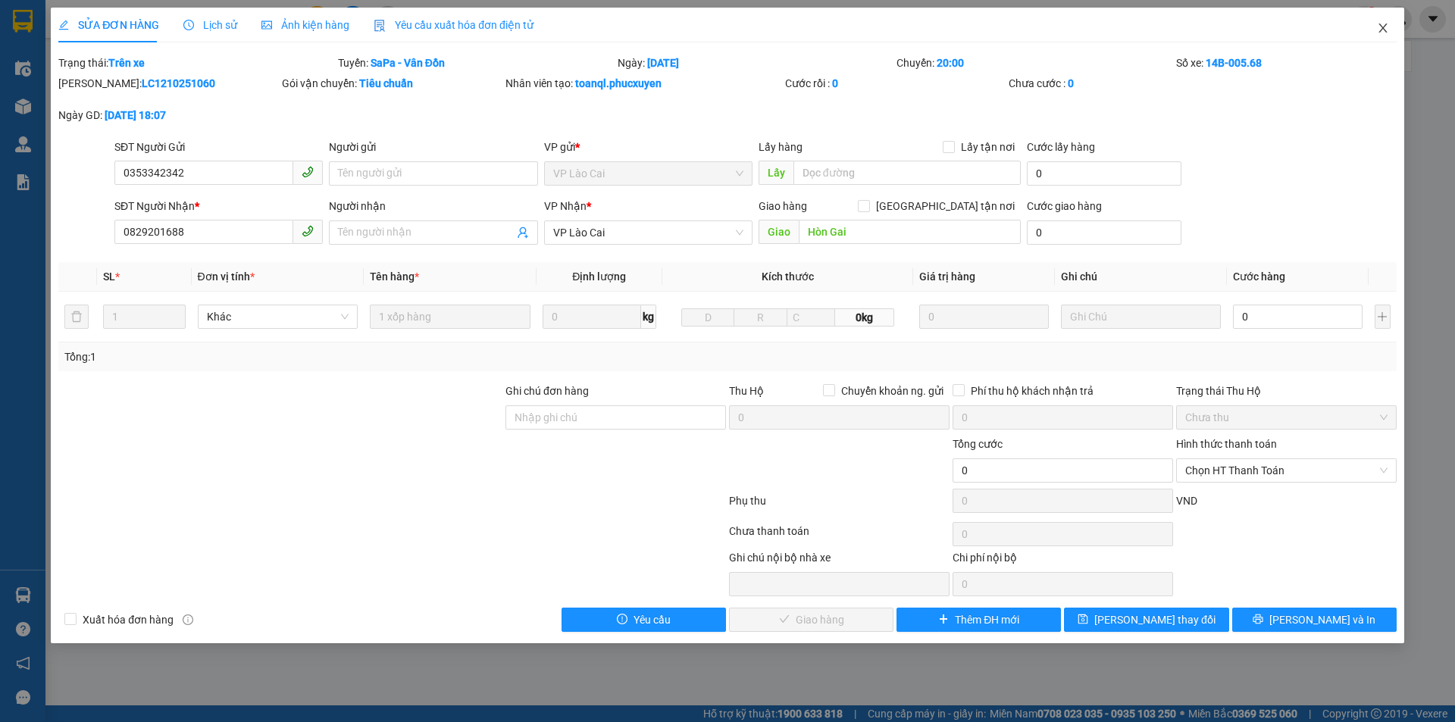
click at [1385, 34] on icon "close" at bounding box center [1383, 28] width 12 height 12
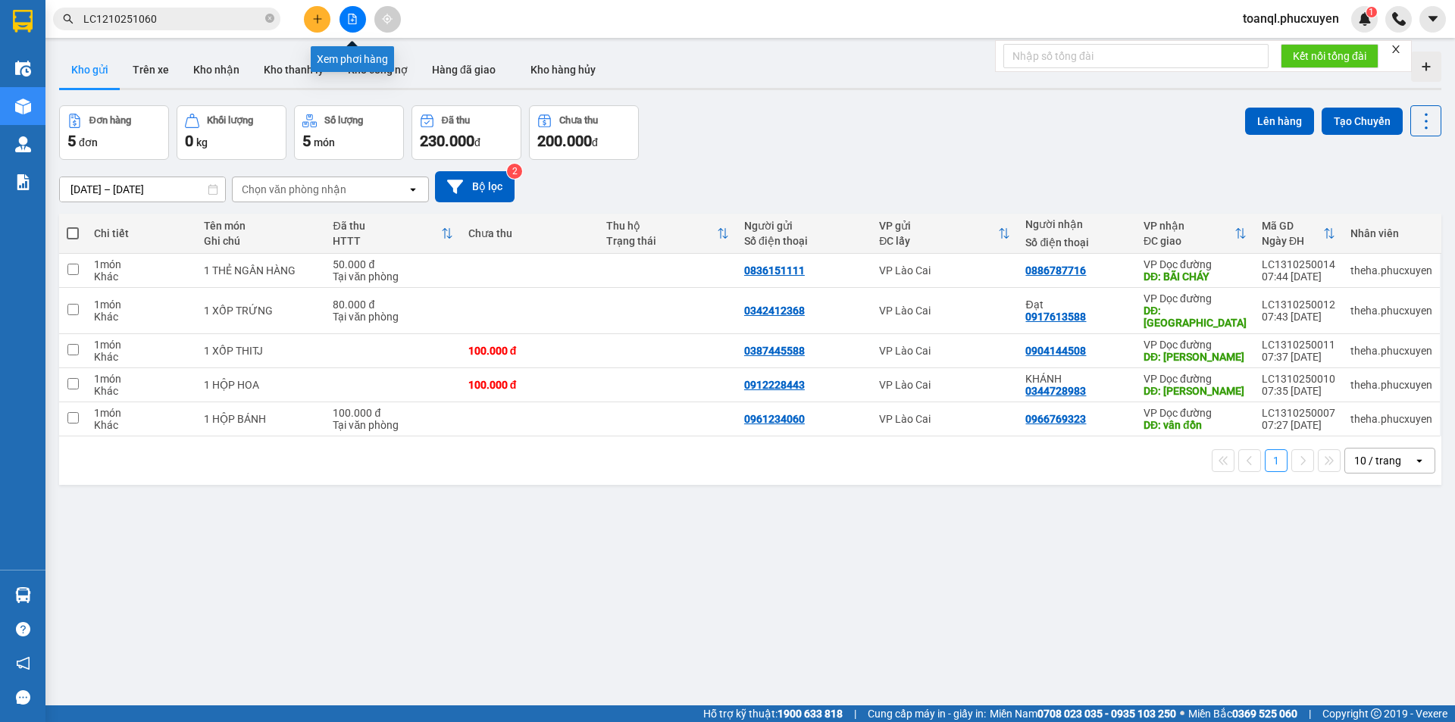
click at [360, 17] on button at bounding box center [353, 19] width 27 height 27
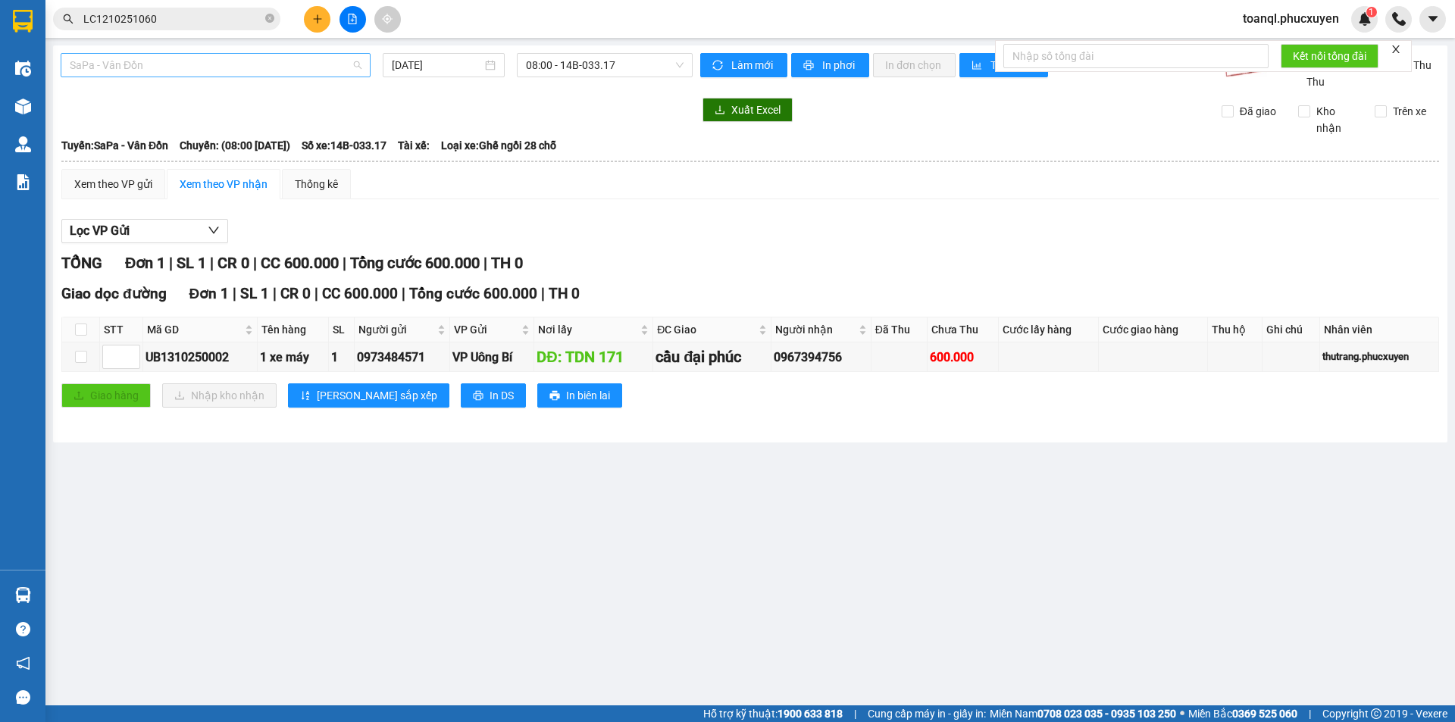
click at [282, 58] on span "SaPa - Vân Đồn" at bounding box center [216, 65] width 292 height 23
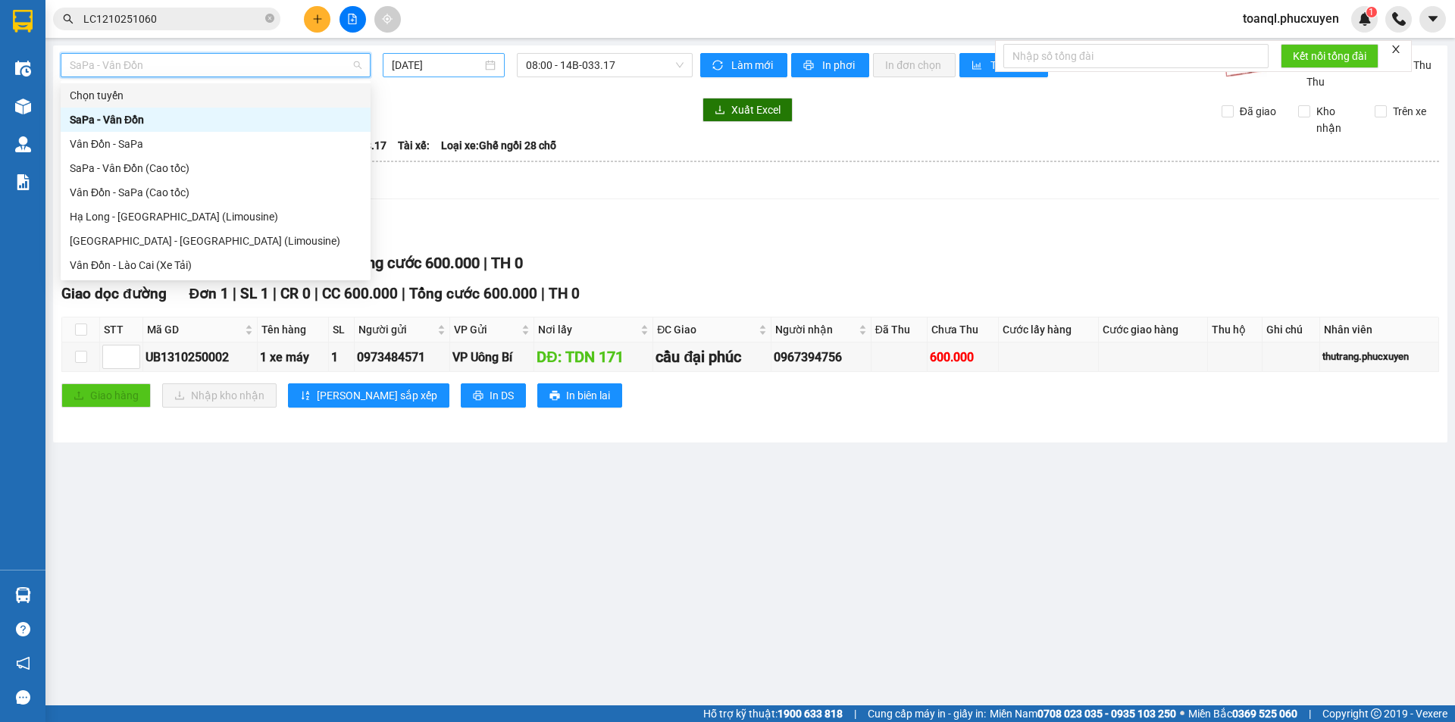
click at [471, 62] on input "13/10/2025" at bounding box center [437, 65] width 90 height 17
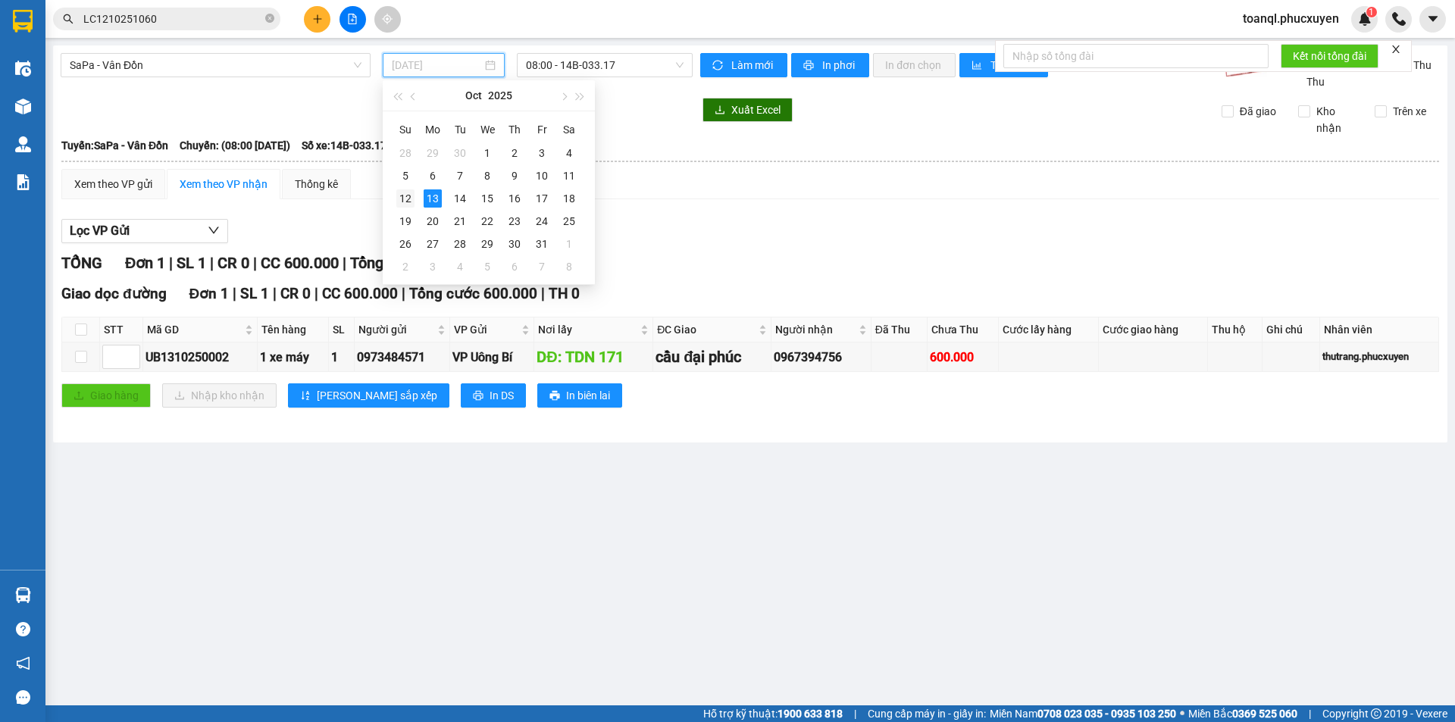
click at [399, 196] on div "12" at bounding box center [405, 198] width 18 height 18
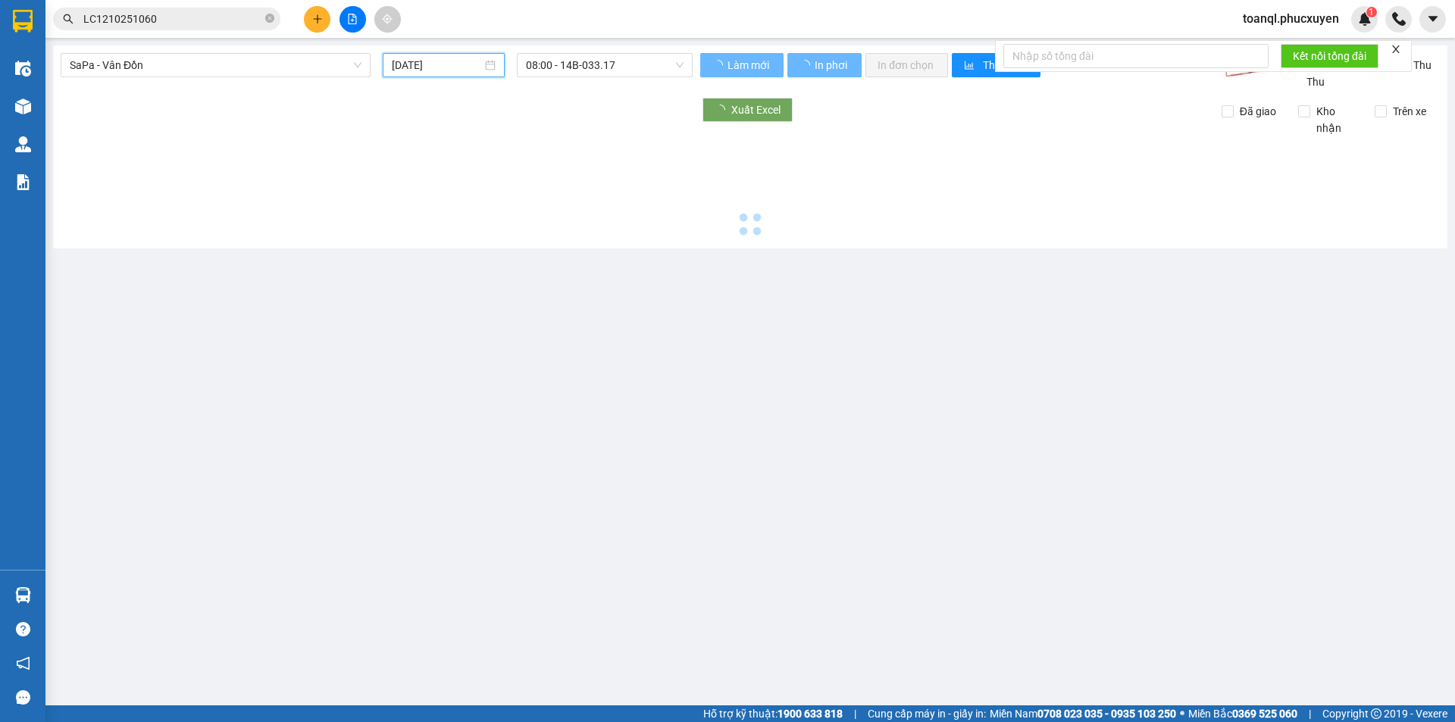
type input "[DATE]"
